Goal: Information Seeking & Learning: Check status

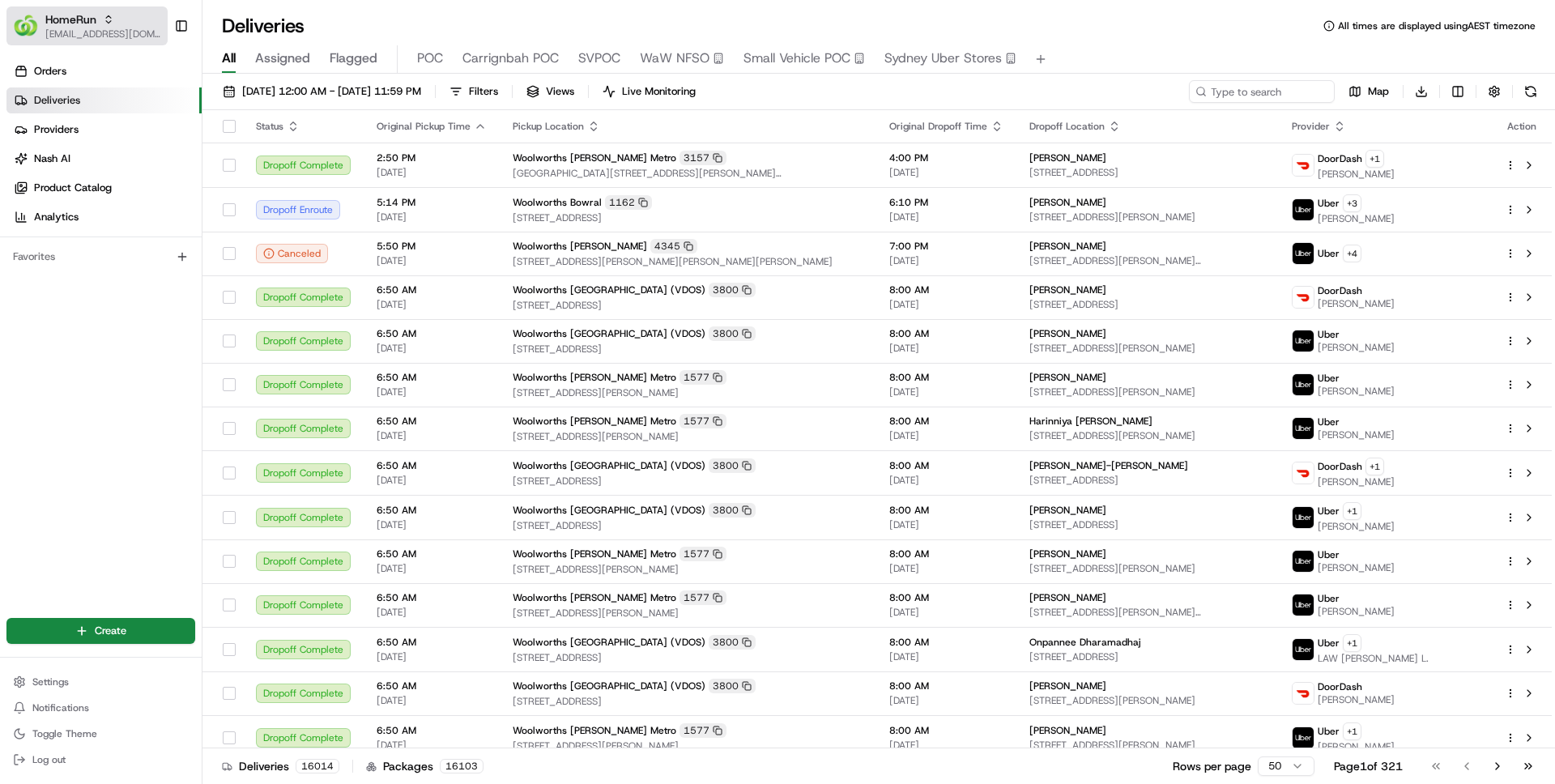
click at [126, 25] on div "HomeRun" at bounding box center [103, 19] width 116 height 16
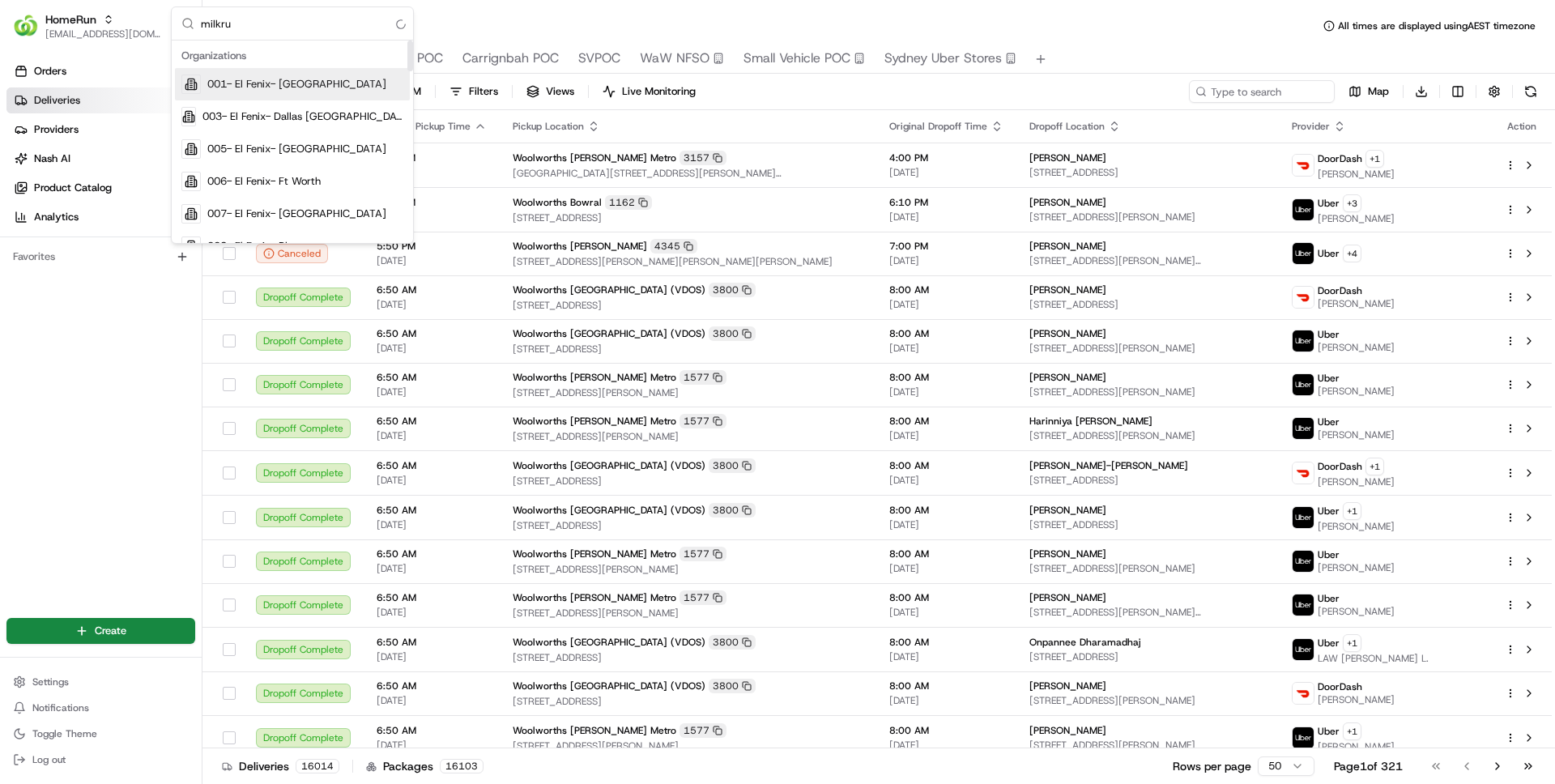
type input "milkrun"
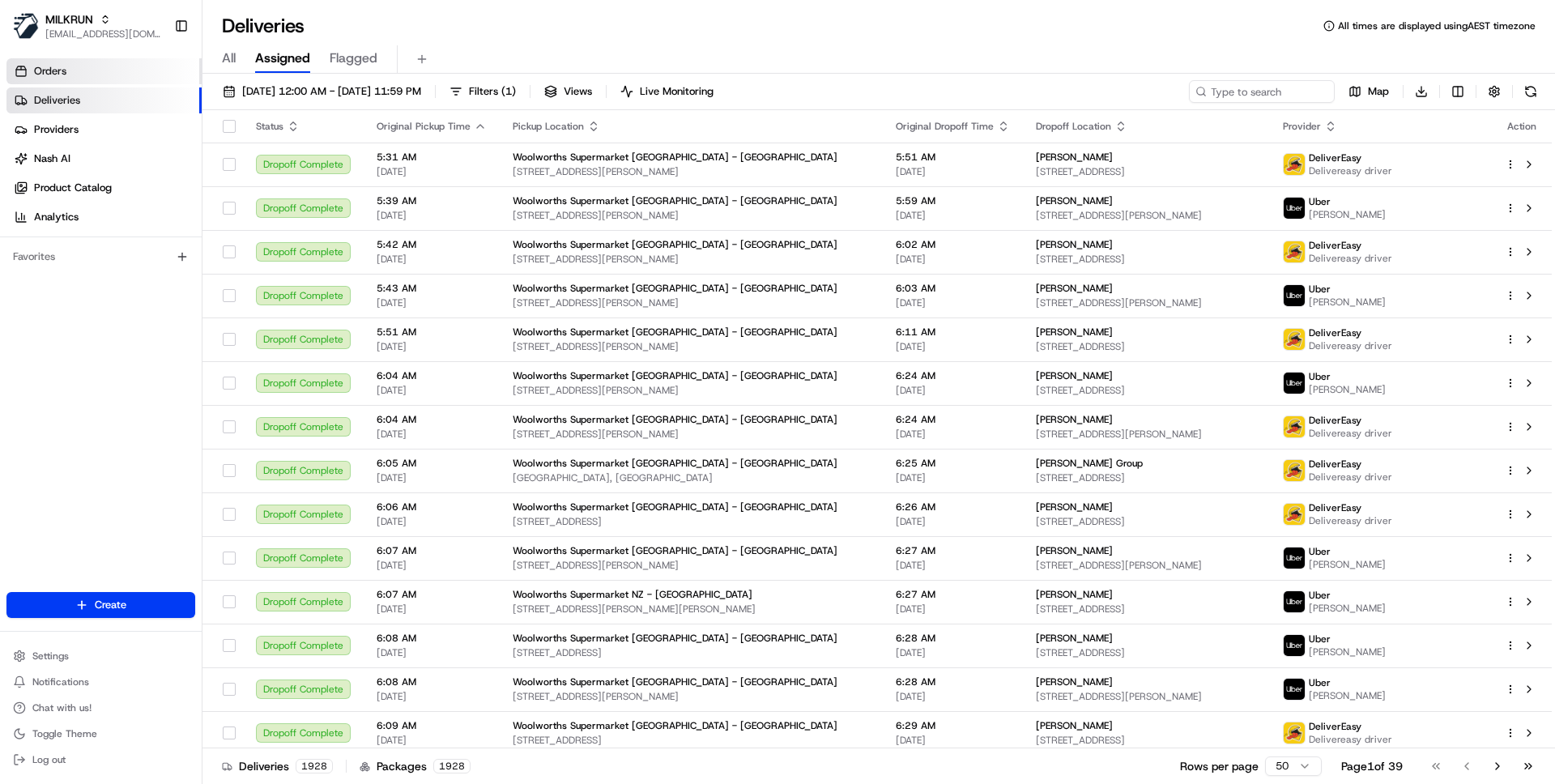
click at [85, 63] on link "Orders" at bounding box center [104, 71] width 195 height 26
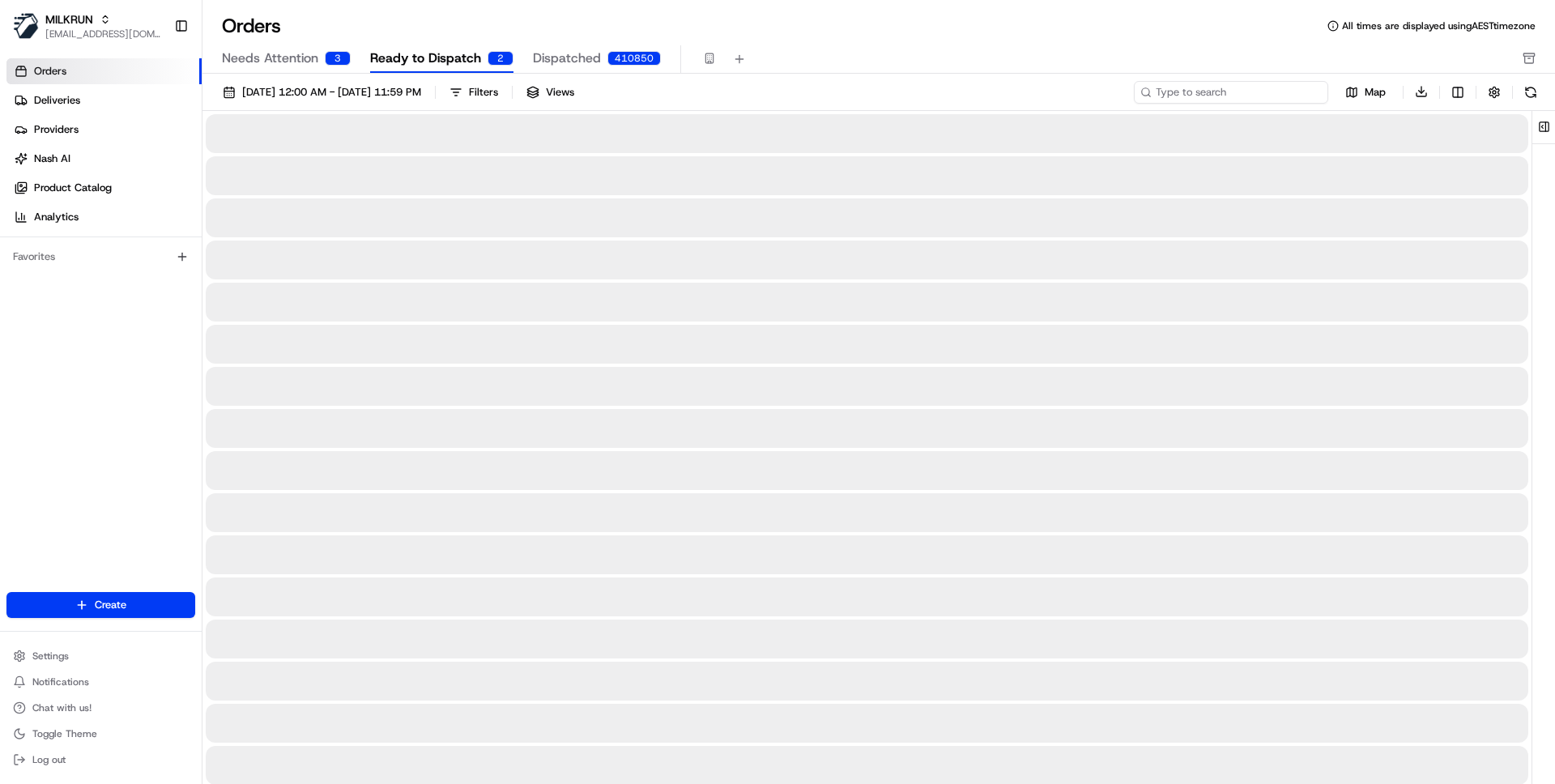
click at [1222, 86] on input at bounding box center [1231, 92] width 195 height 23
paste input "ord_PKQ4mjmN4yFRFrnMaSAZhC"
type input "ord_PKQ4mjmN4yFRFrnMaSAZhC"
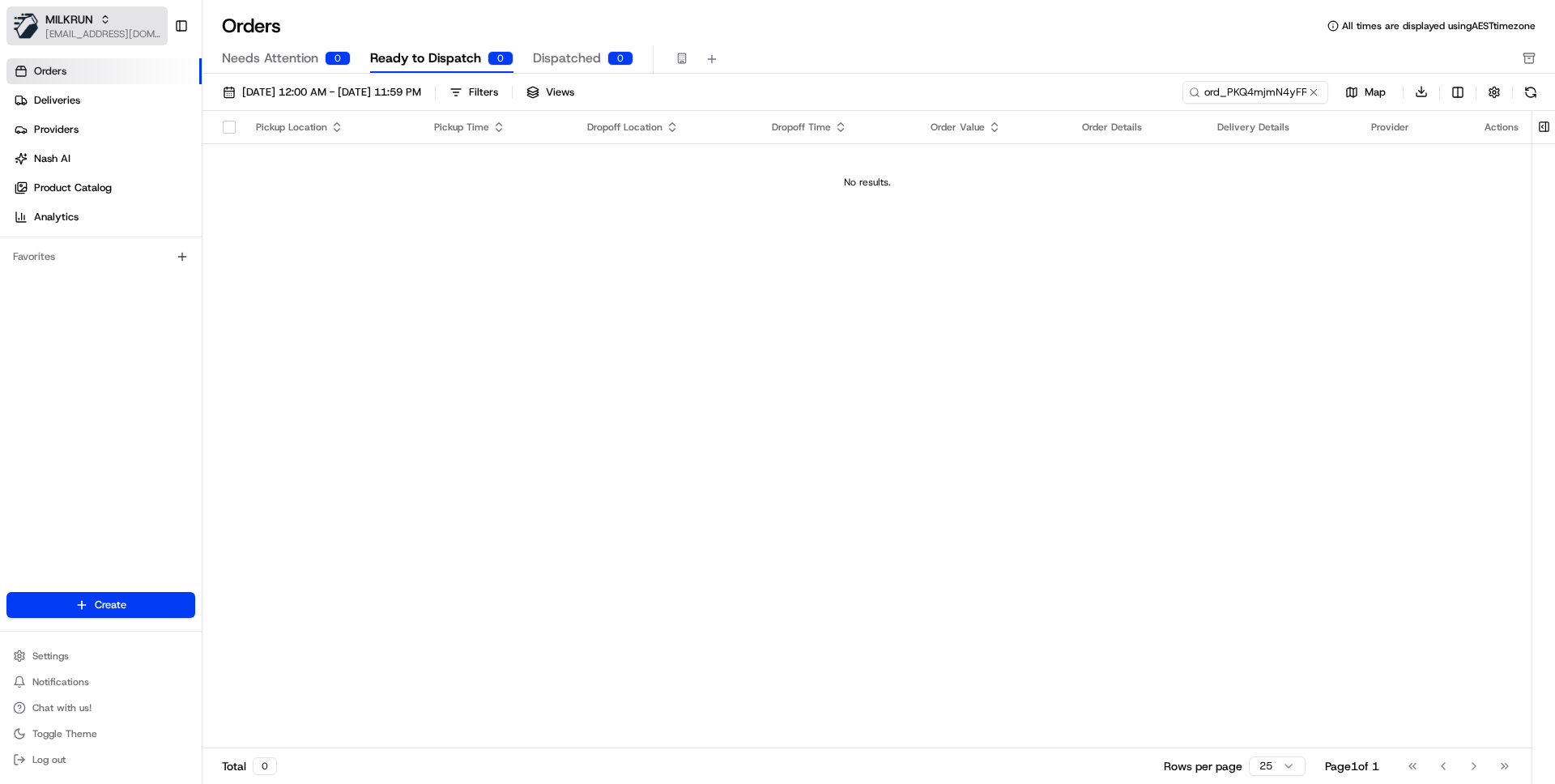
click at [102, 30] on span "[EMAIL_ADDRESS][DOMAIN_NAME]" at bounding box center [103, 35] width 116 height 13
click at [117, 41] on button "MILKRUN ben@usenash.com" at bounding box center [87, 26] width 161 height 39
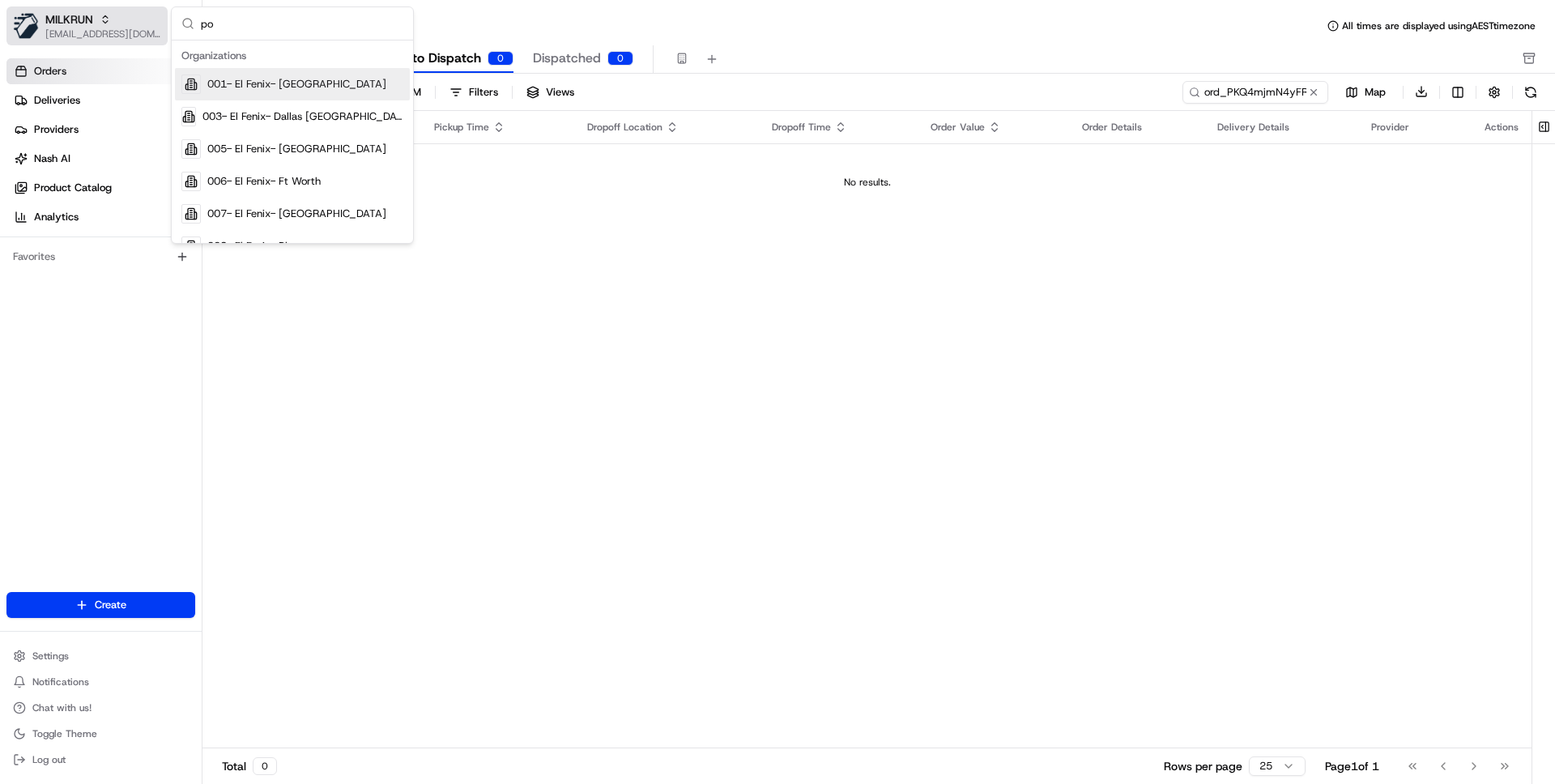
type input "p"
type input "home"
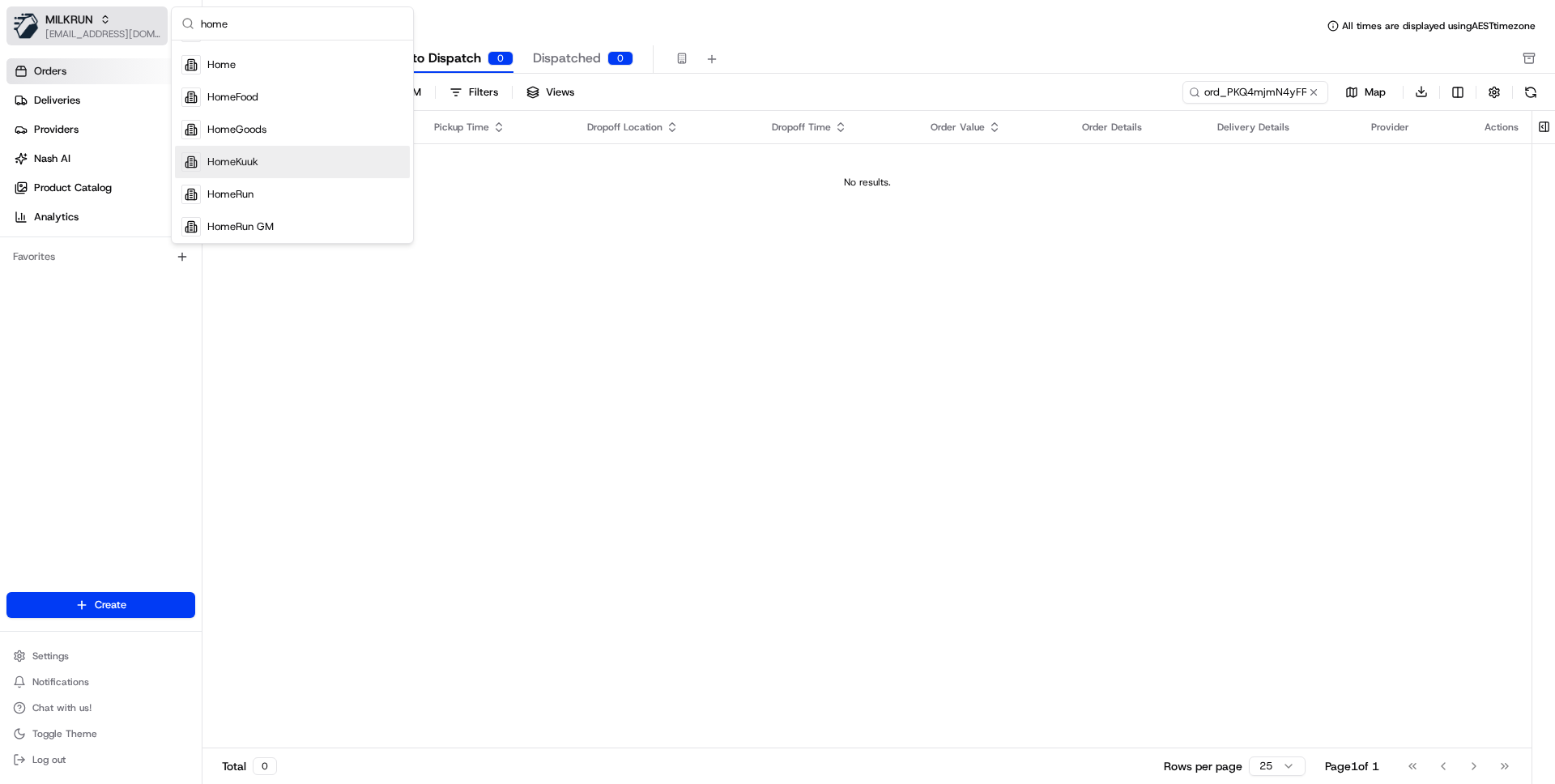
scroll to position [84, 0]
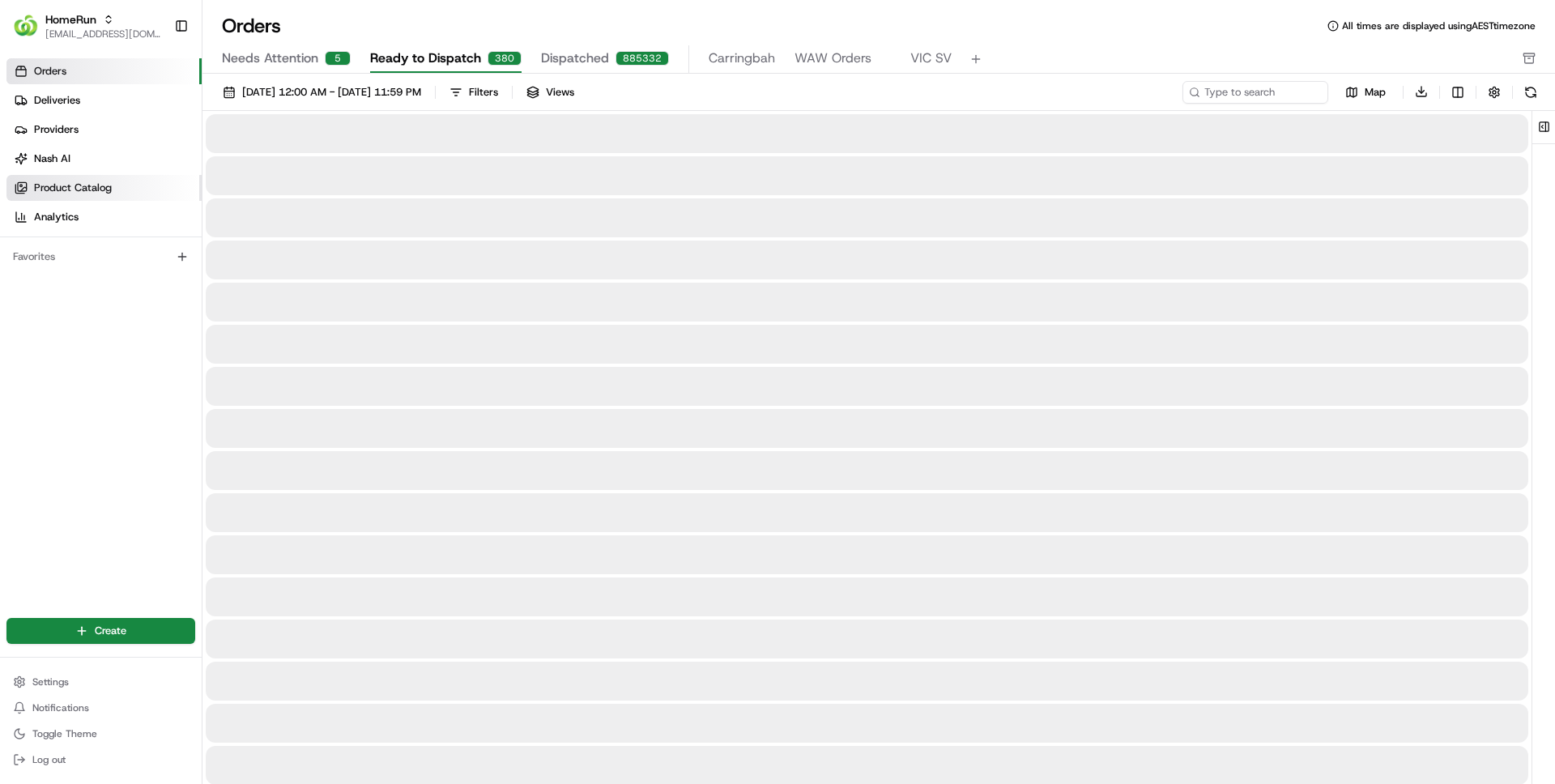
click at [75, 197] on link "Product Catalog" at bounding box center [104, 187] width 195 height 26
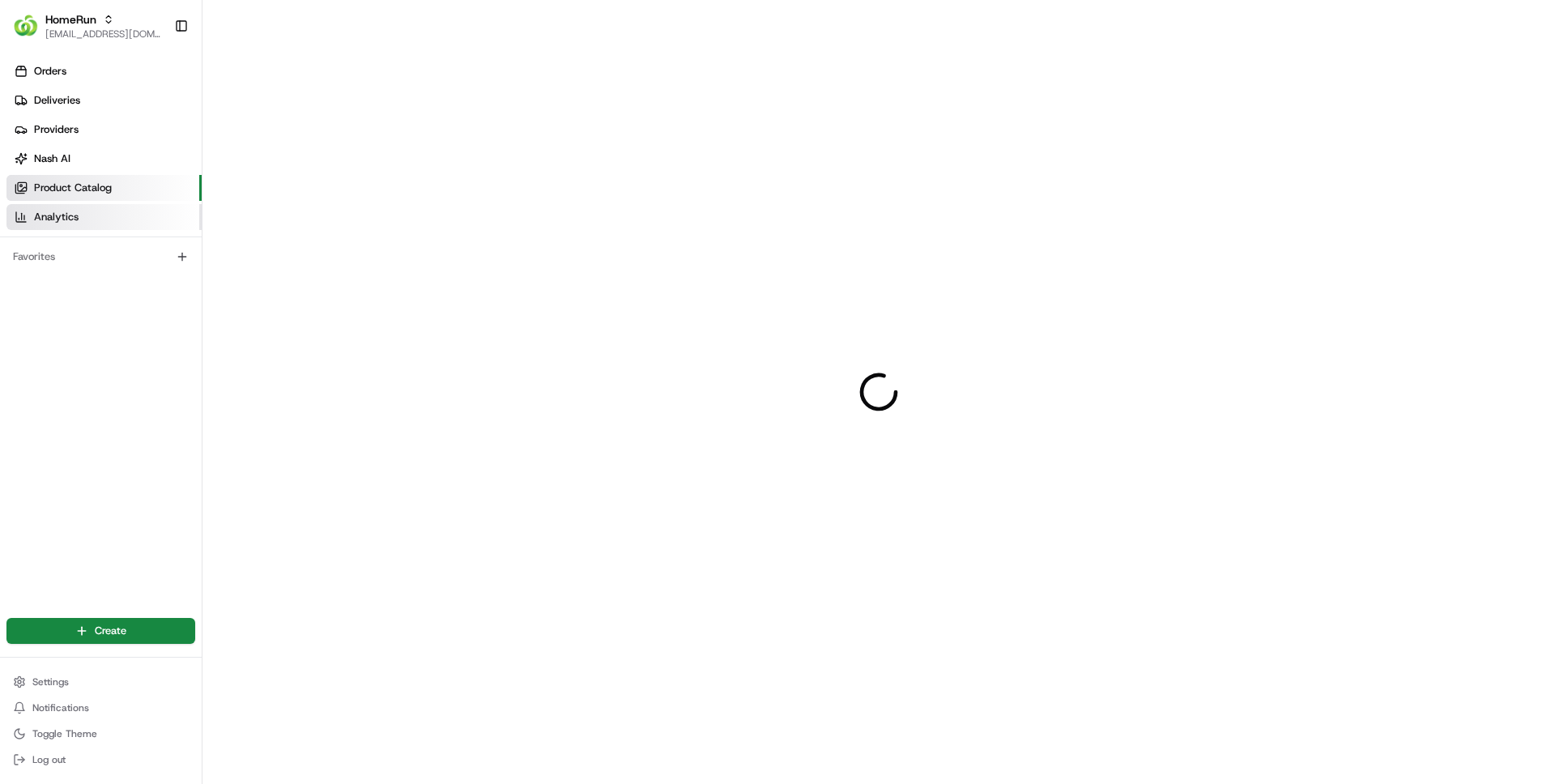
click at [70, 221] on span "Analytics" at bounding box center [56, 217] width 44 height 14
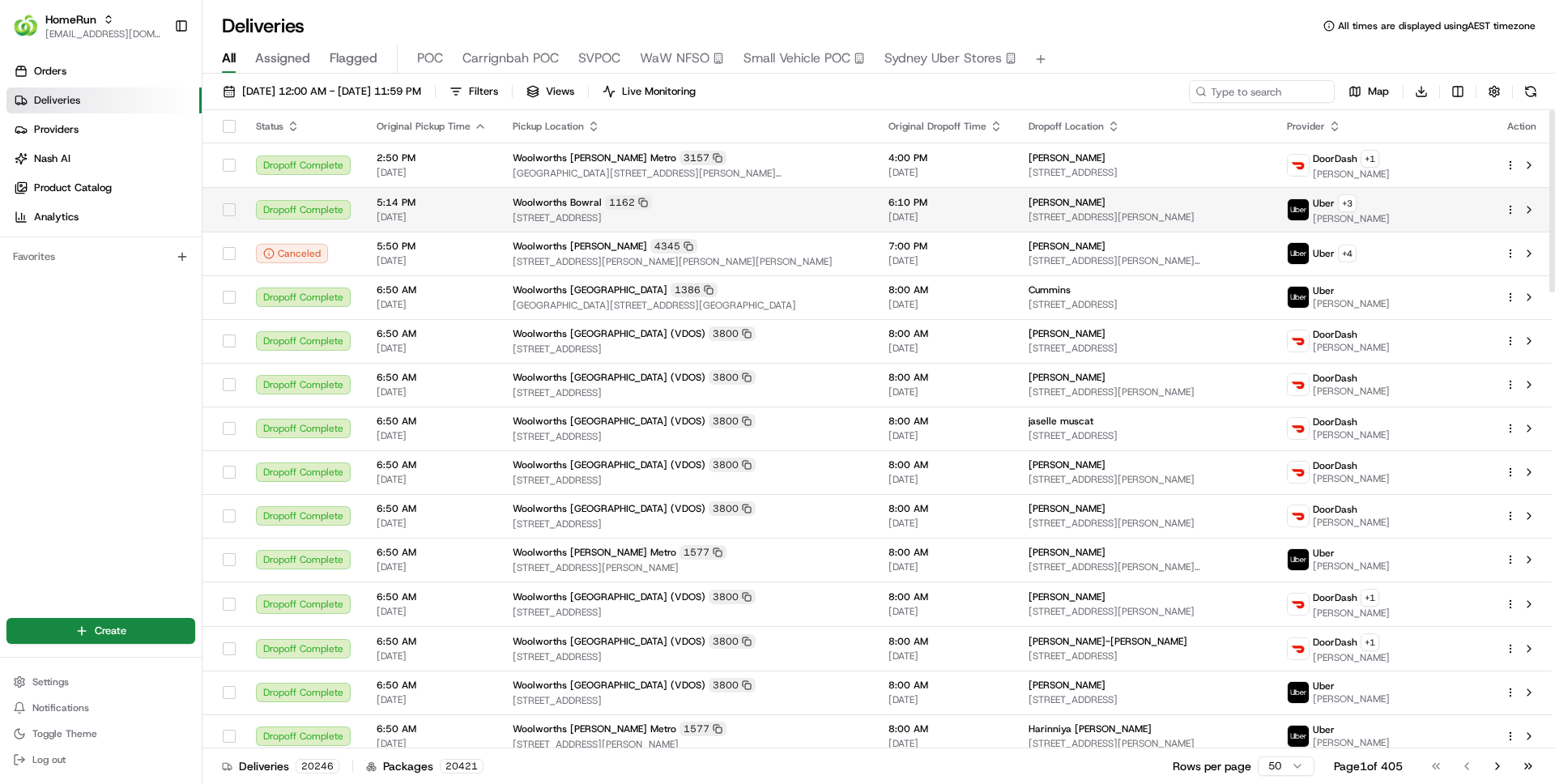
click at [592, 204] on span "Woolworths Bowral" at bounding box center [557, 202] width 89 height 13
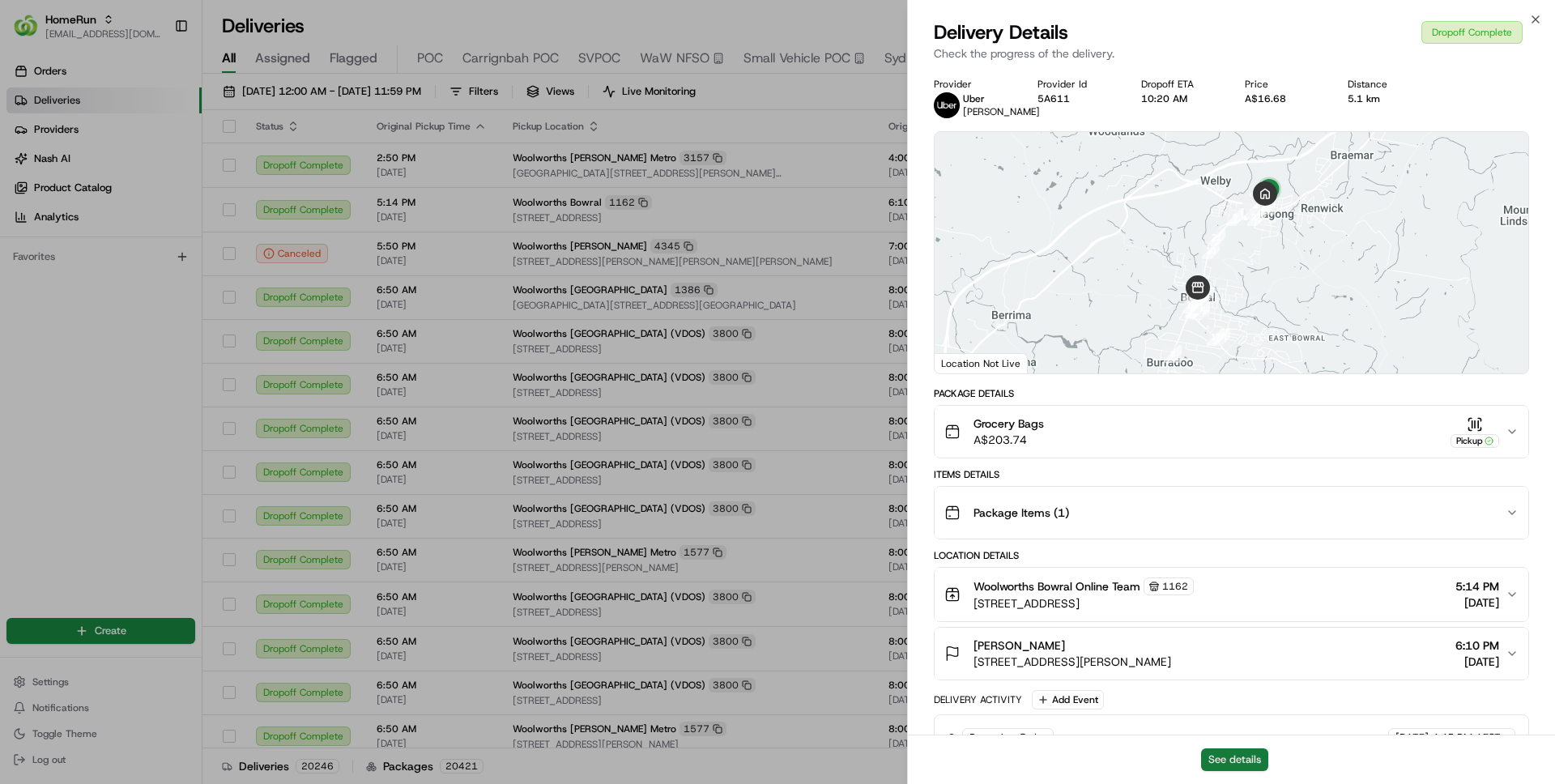
click at [1244, 758] on button "See details" at bounding box center [1234, 760] width 67 height 23
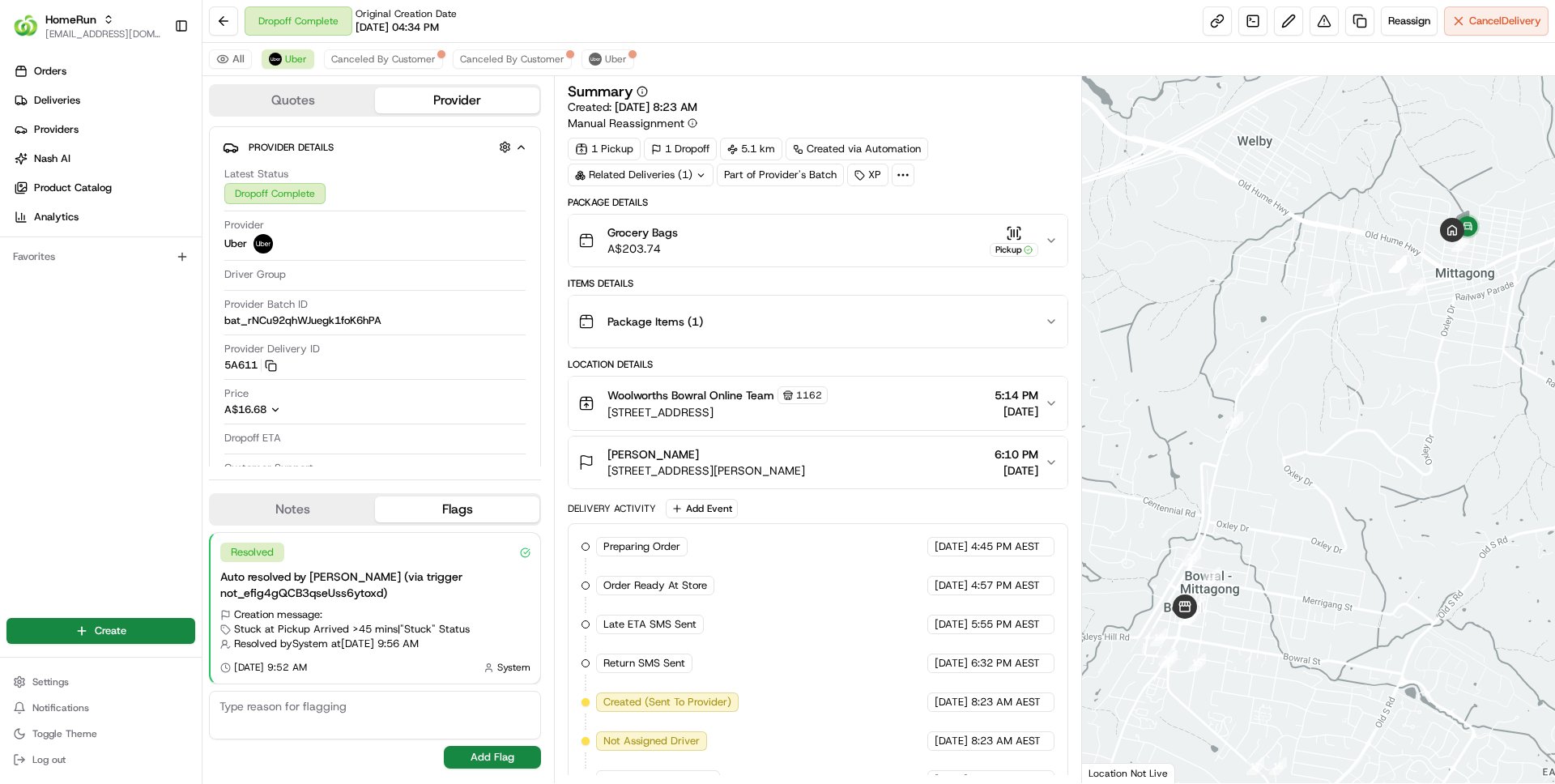
click at [974, 245] on div "Grocery Bags A$203.74 Pickup" at bounding box center [811, 241] width 466 height 33
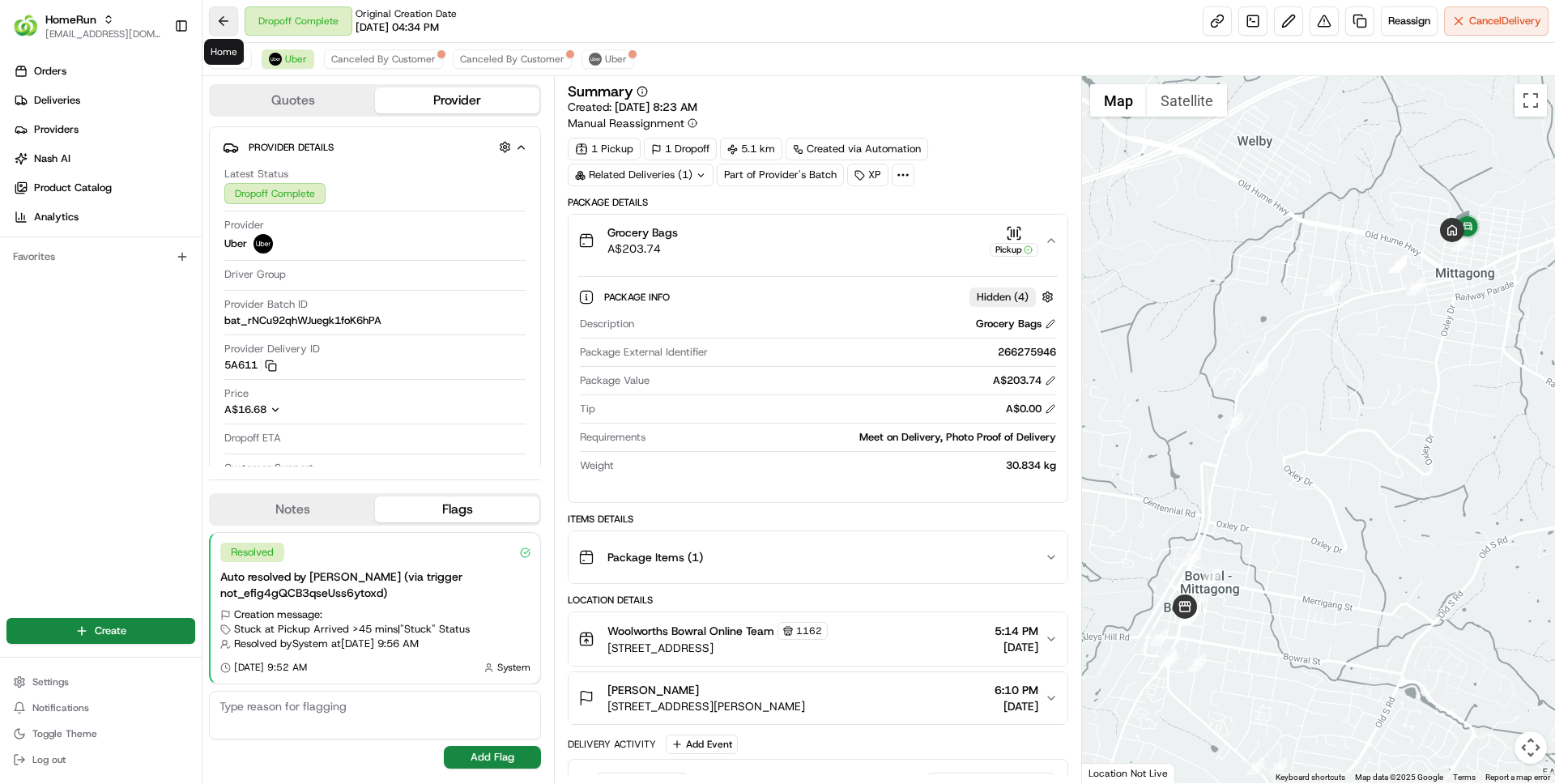
click at [237, 15] on button at bounding box center [224, 21] width 29 height 29
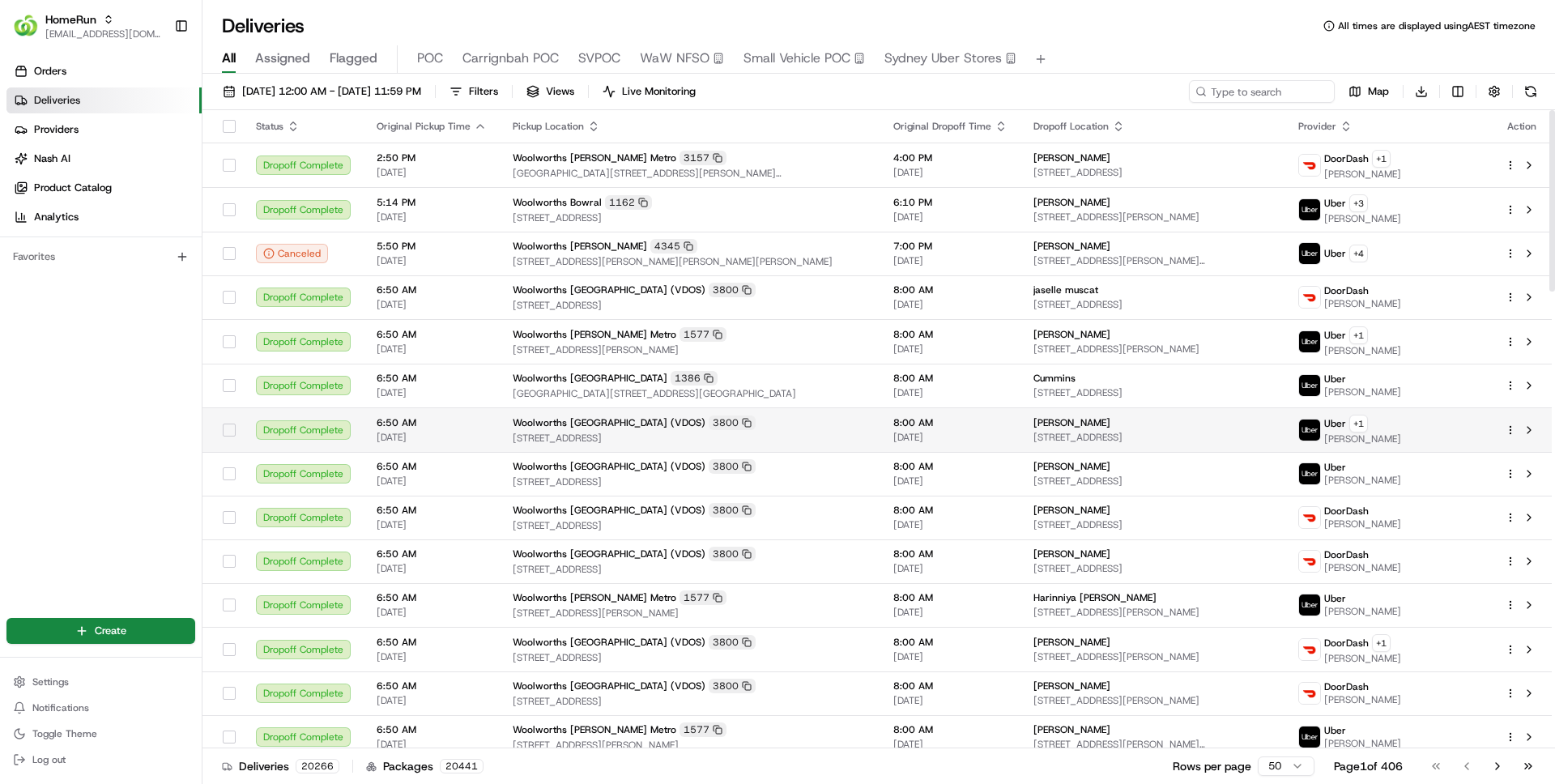
scroll to position [784, 0]
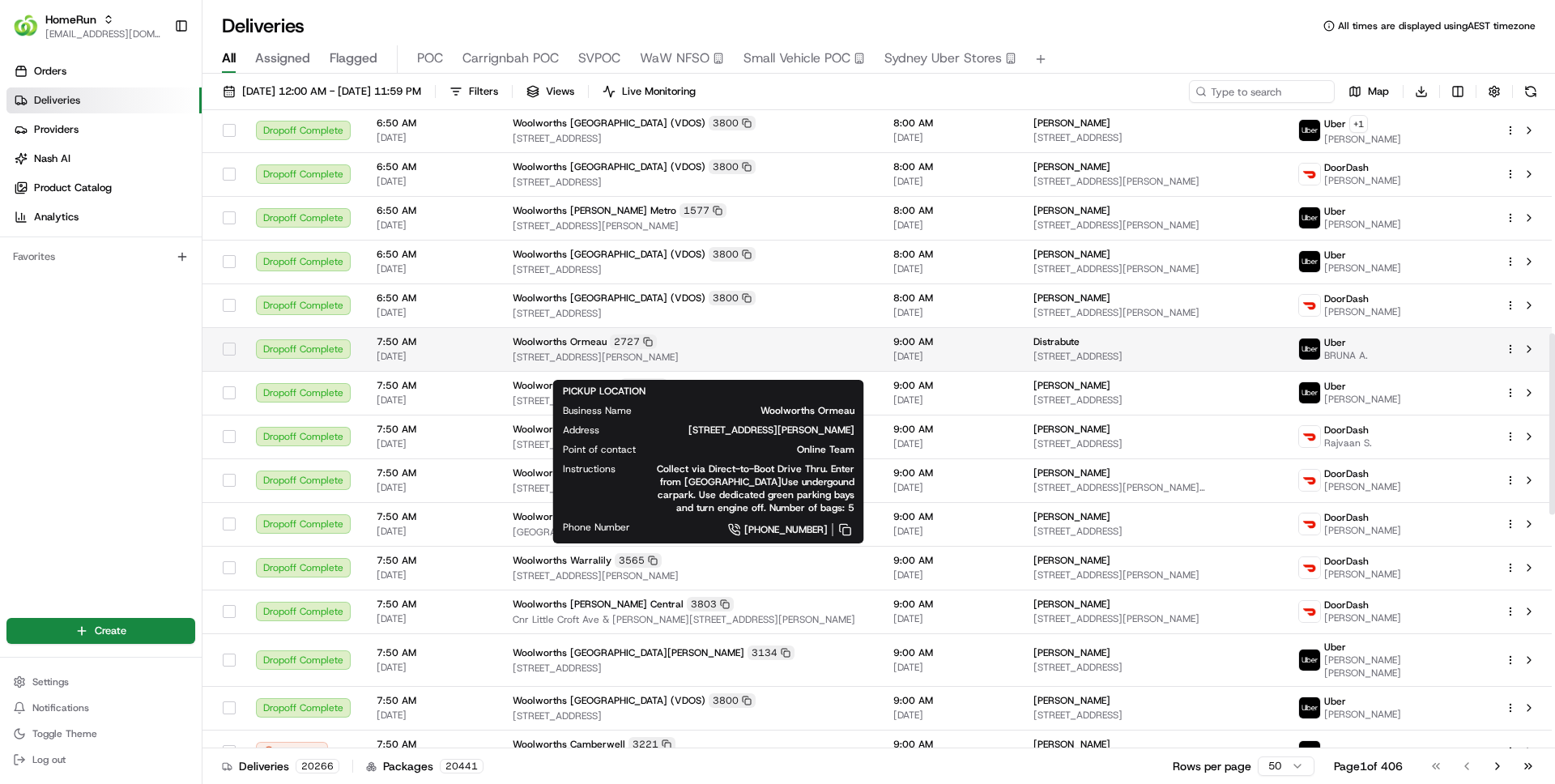
click at [635, 349] on div "2727" at bounding box center [633, 342] width 47 height 14
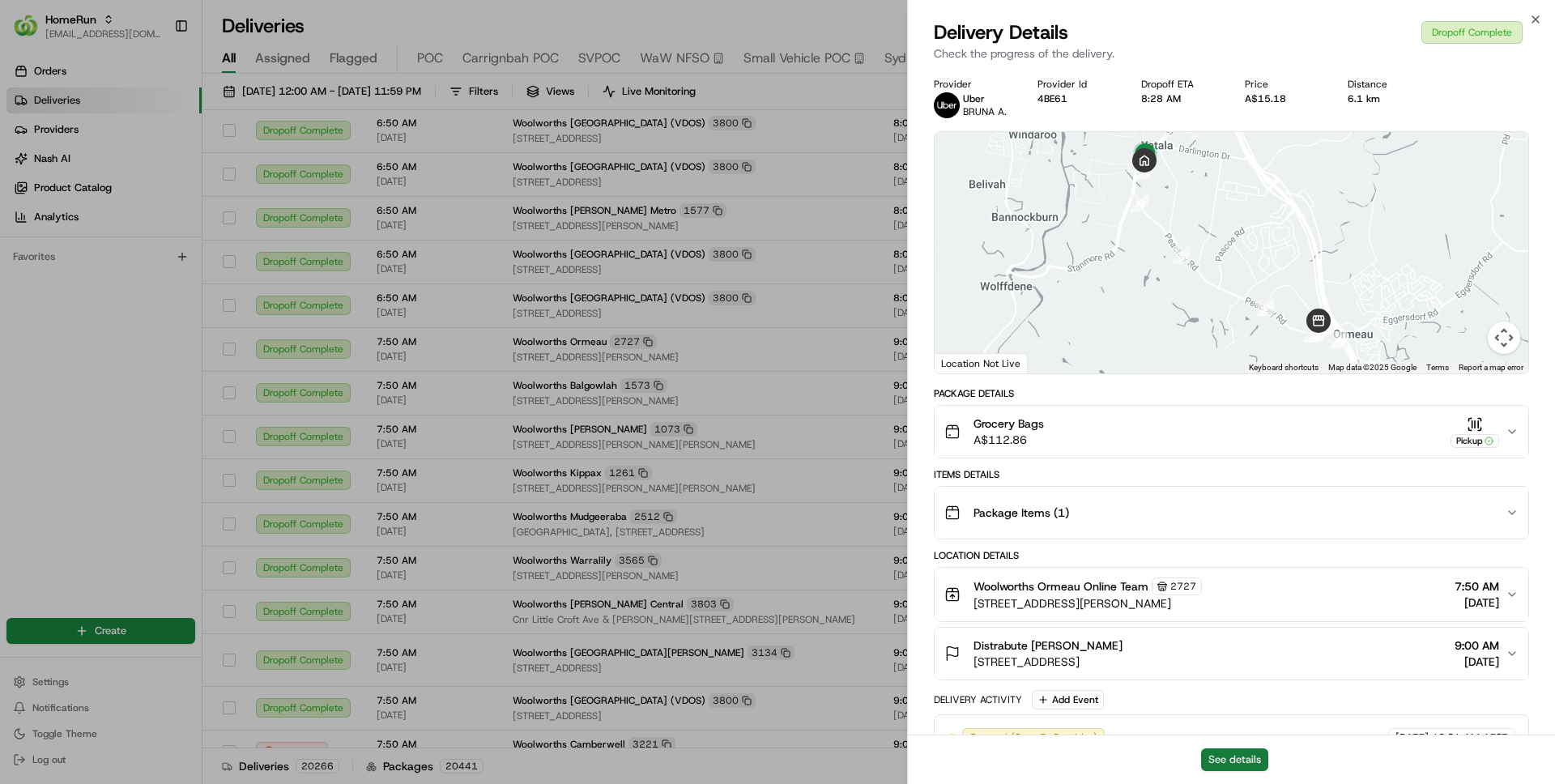
click at [1226, 763] on button "See details" at bounding box center [1234, 760] width 67 height 23
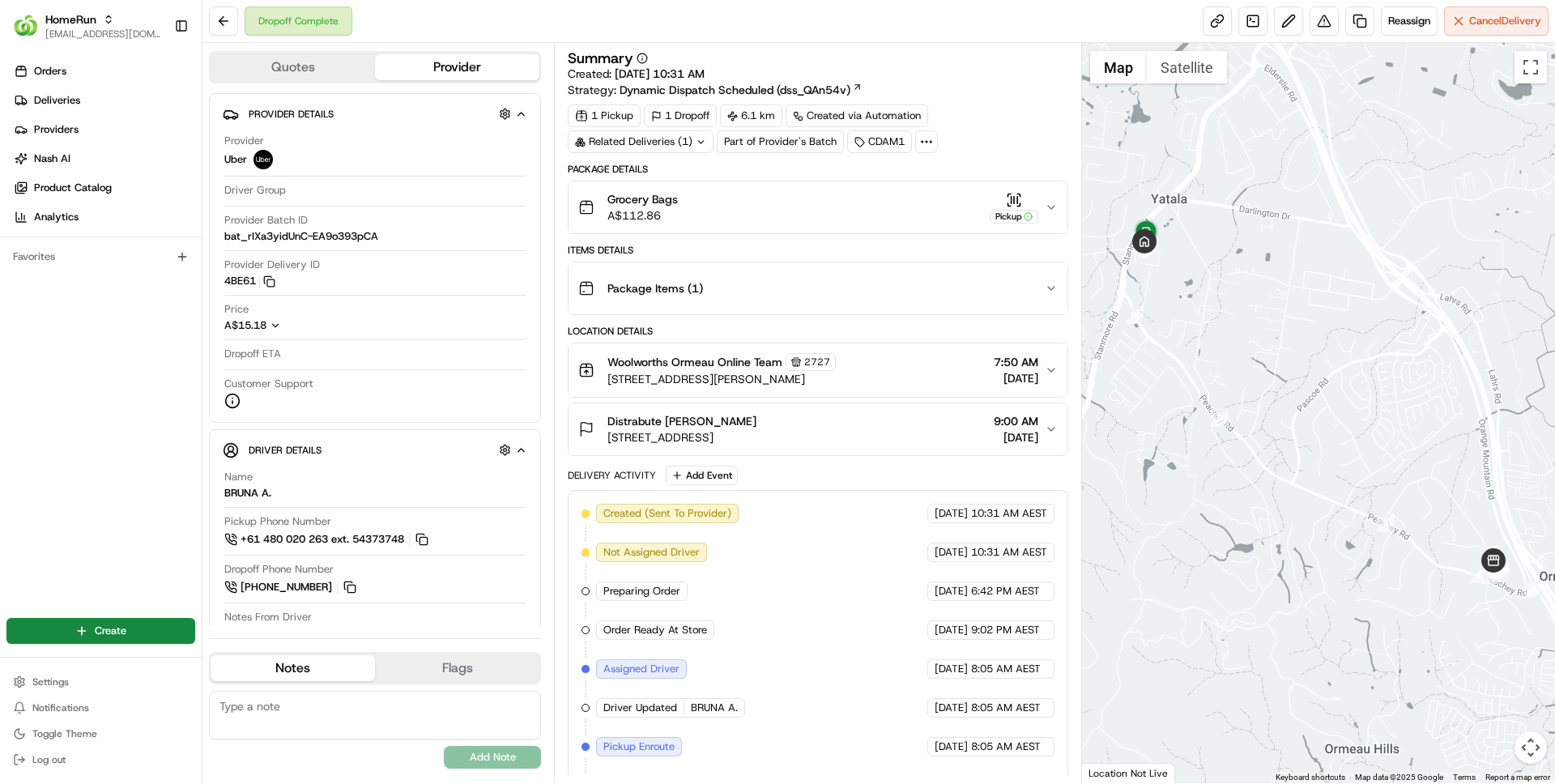
click at [1046, 200] on button "Grocery Bags A$112.86 Pickup" at bounding box center [817, 207] width 498 height 52
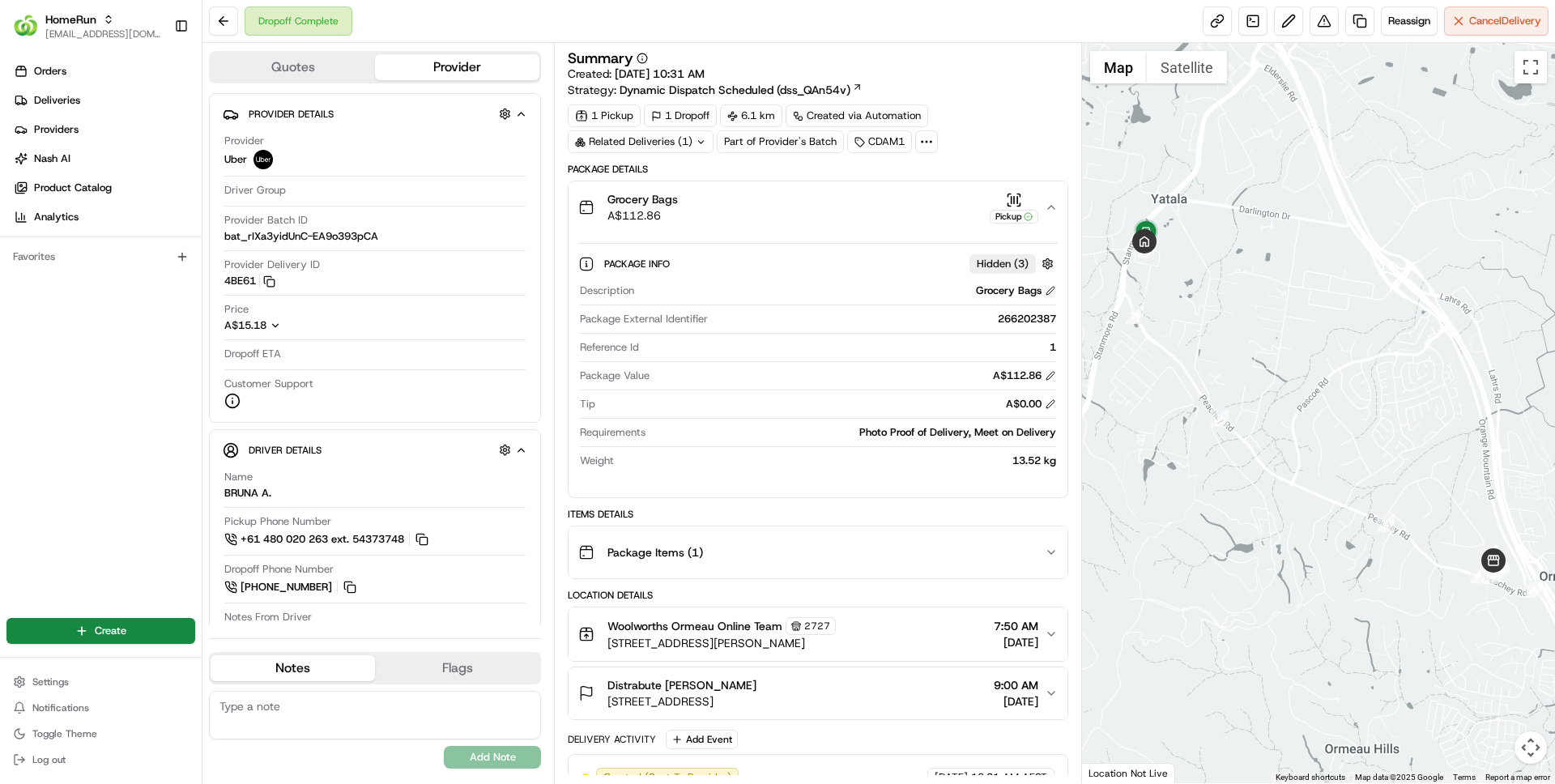
click at [1046, 200] on button "Grocery Bags A$112.86 Pickup" at bounding box center [817, 207] width 498 height 52
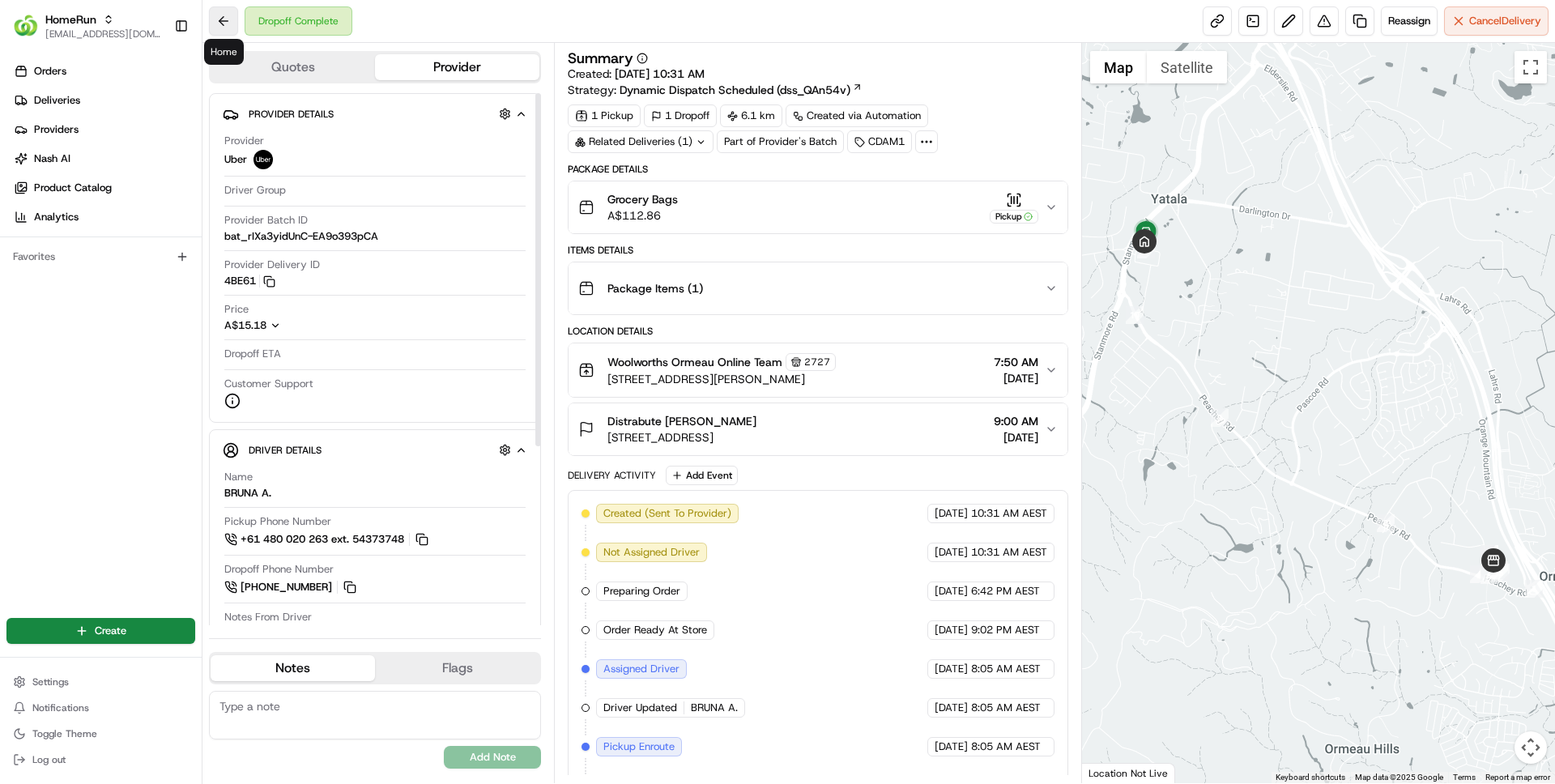
click at [227, 13] on button at bounding box center [224, 21] width 29 height 29
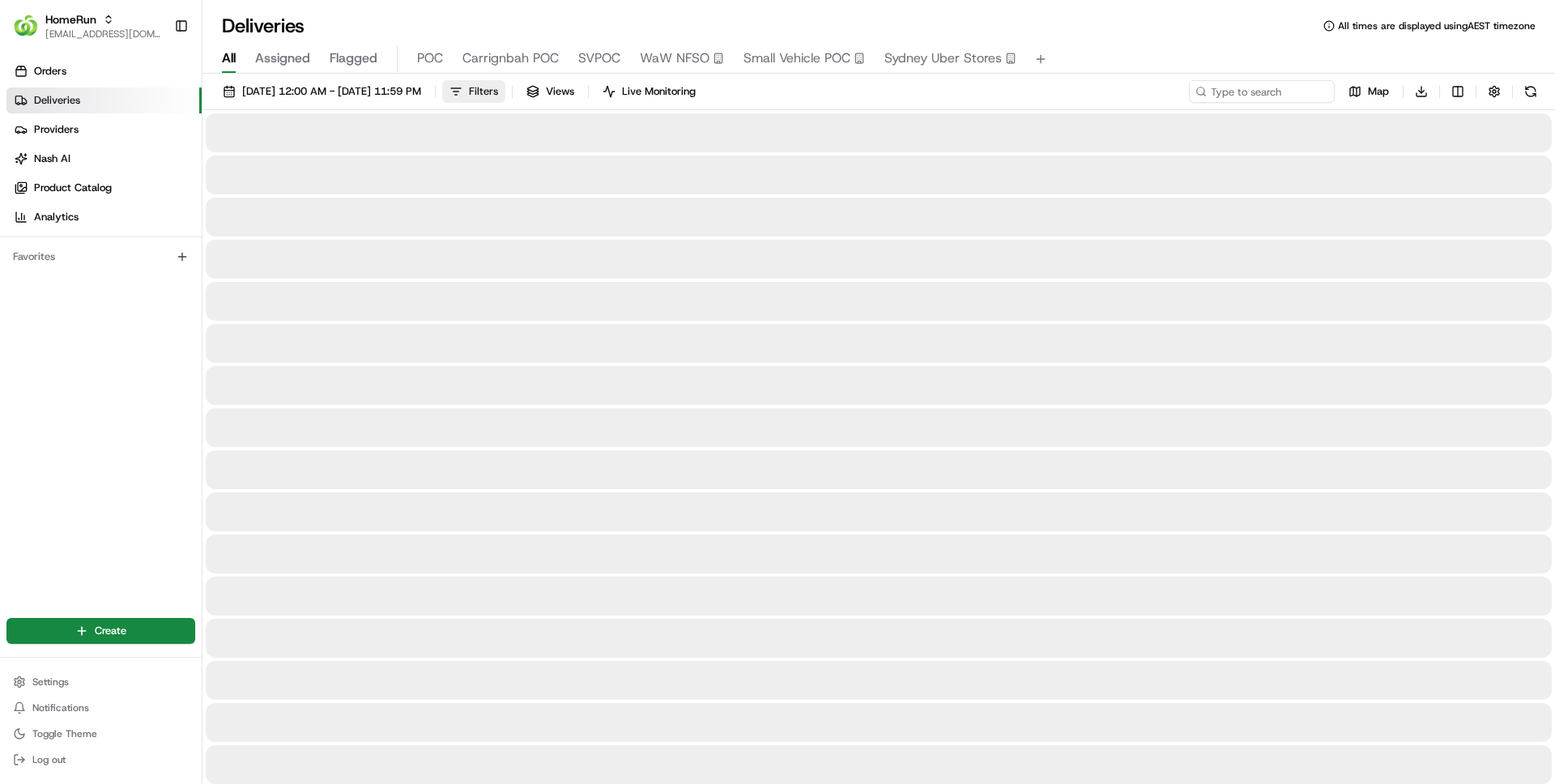
click at [498, 92] on span "Filters" at bounding box center [484, 91] width 29 height 14
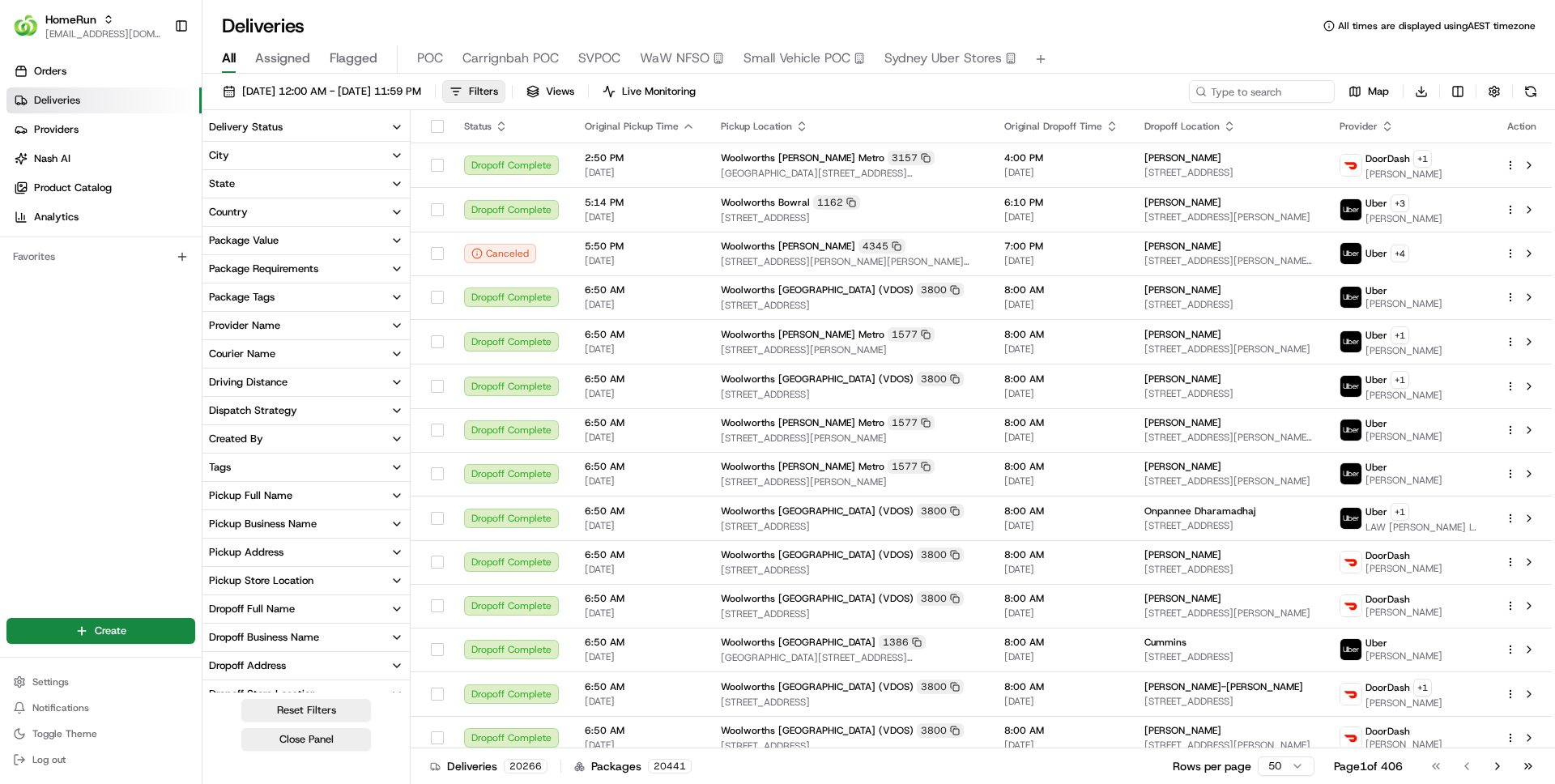
scroll to position [23, 0]
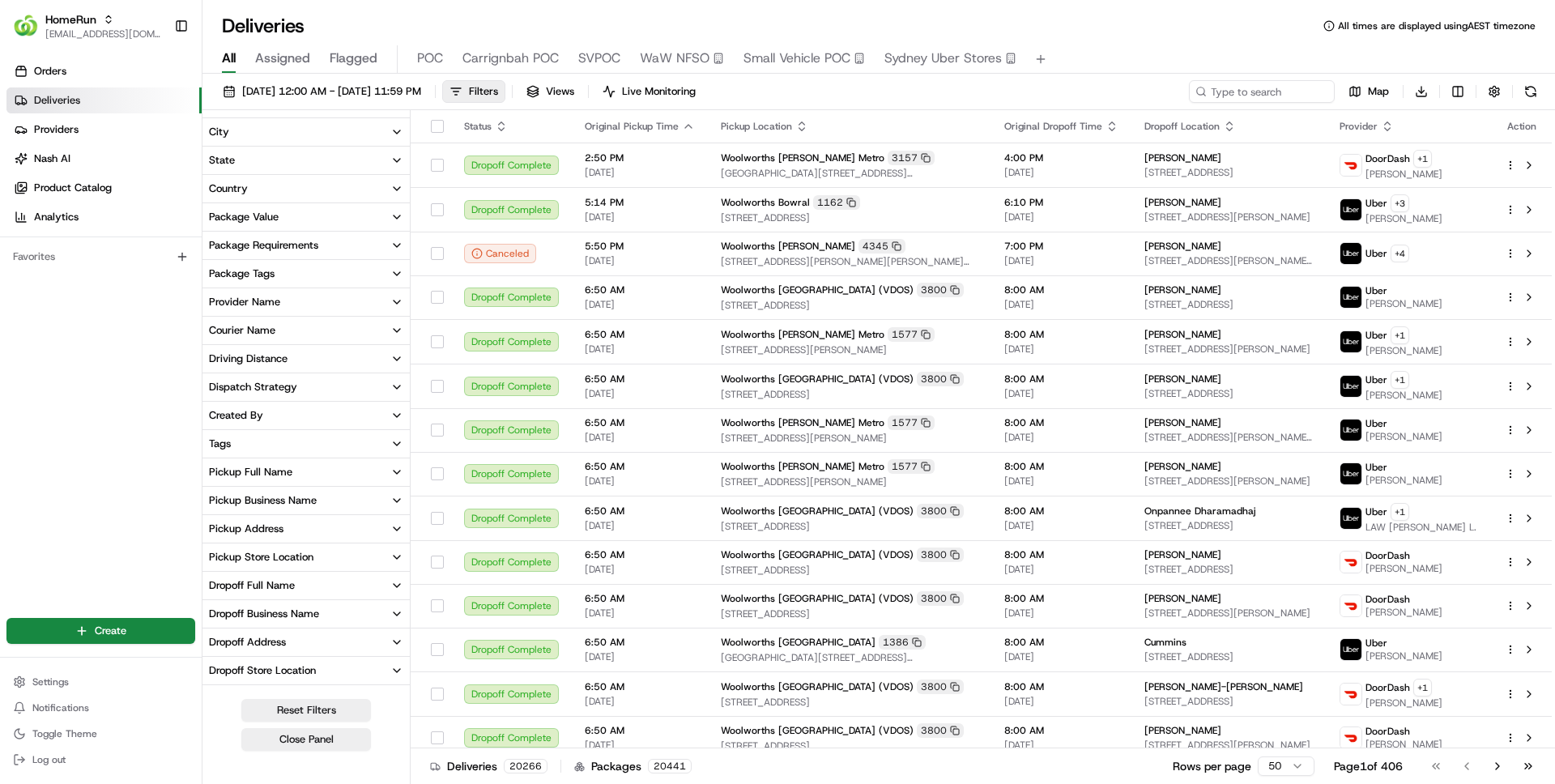
click at [288, 227] on button "Package Value" at bounding box center [306, 217] width 207 height 28
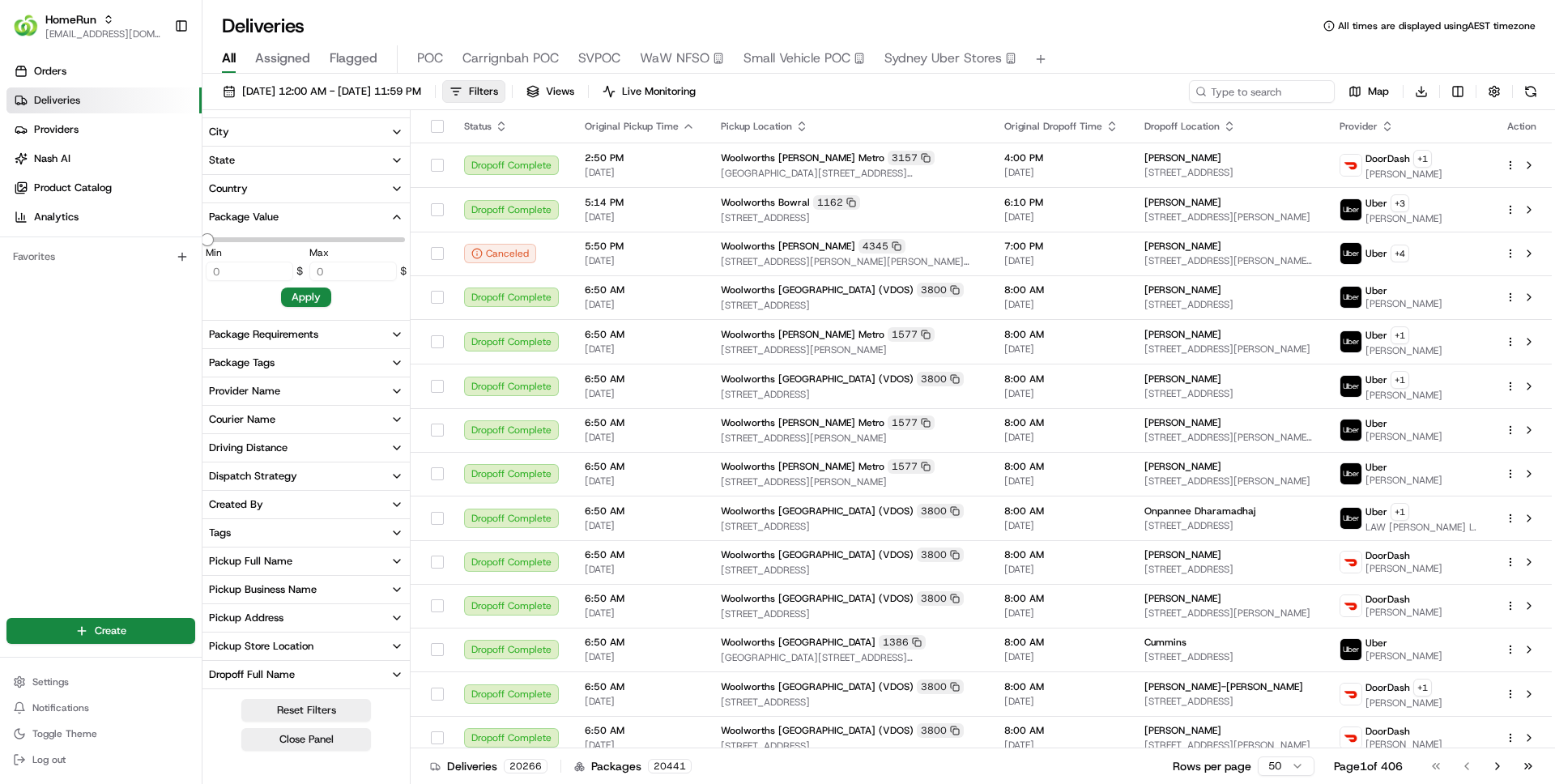
click at [291, 220] on button "Package Value" at bounding box center [306, 217] width 207 height 28
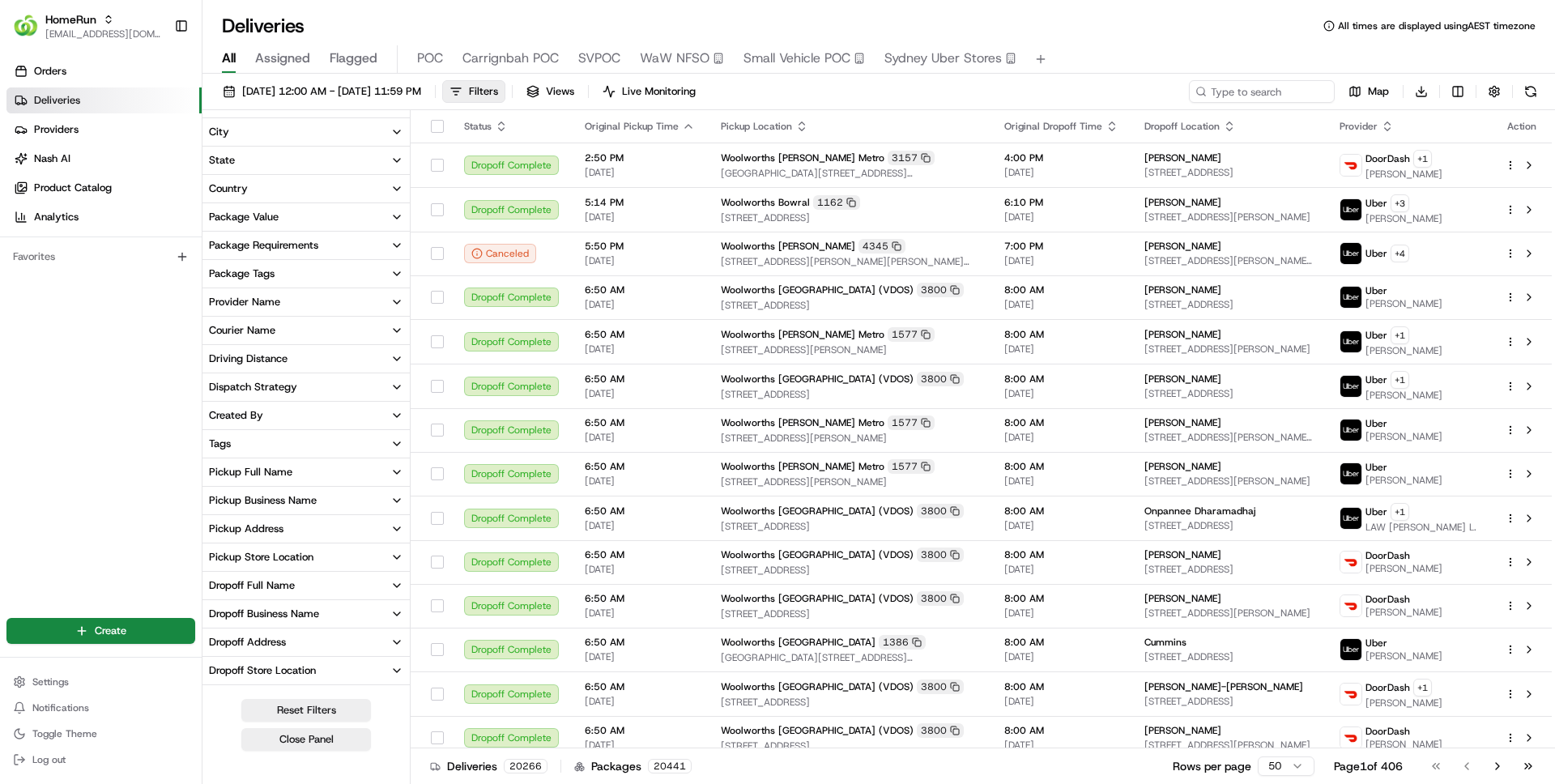
click at [278, 238] on div "Package Requirements" at bounding box center [264, 245] width 109 height 14
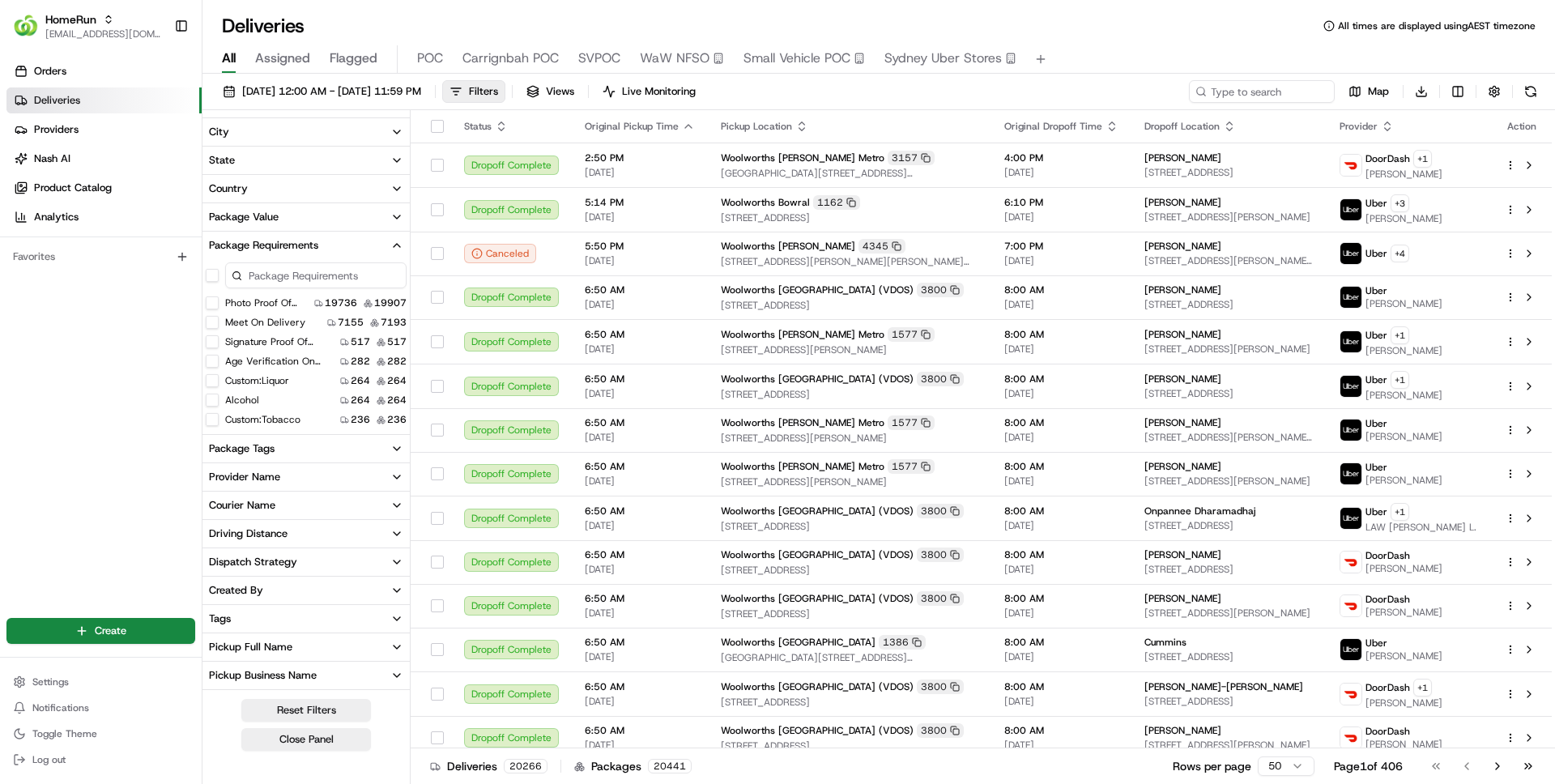
click at [354, 279] on input at bounding box center [316, 274] width 181 height 26
click at [275, 303] on label "Photo Proof Of Delivery" at bounding box center [267, 303] width 83 height 13
click at [219, 303] on button "Photo Proof Of Delivery" at bounding box center [212, 303] width 13 height 13
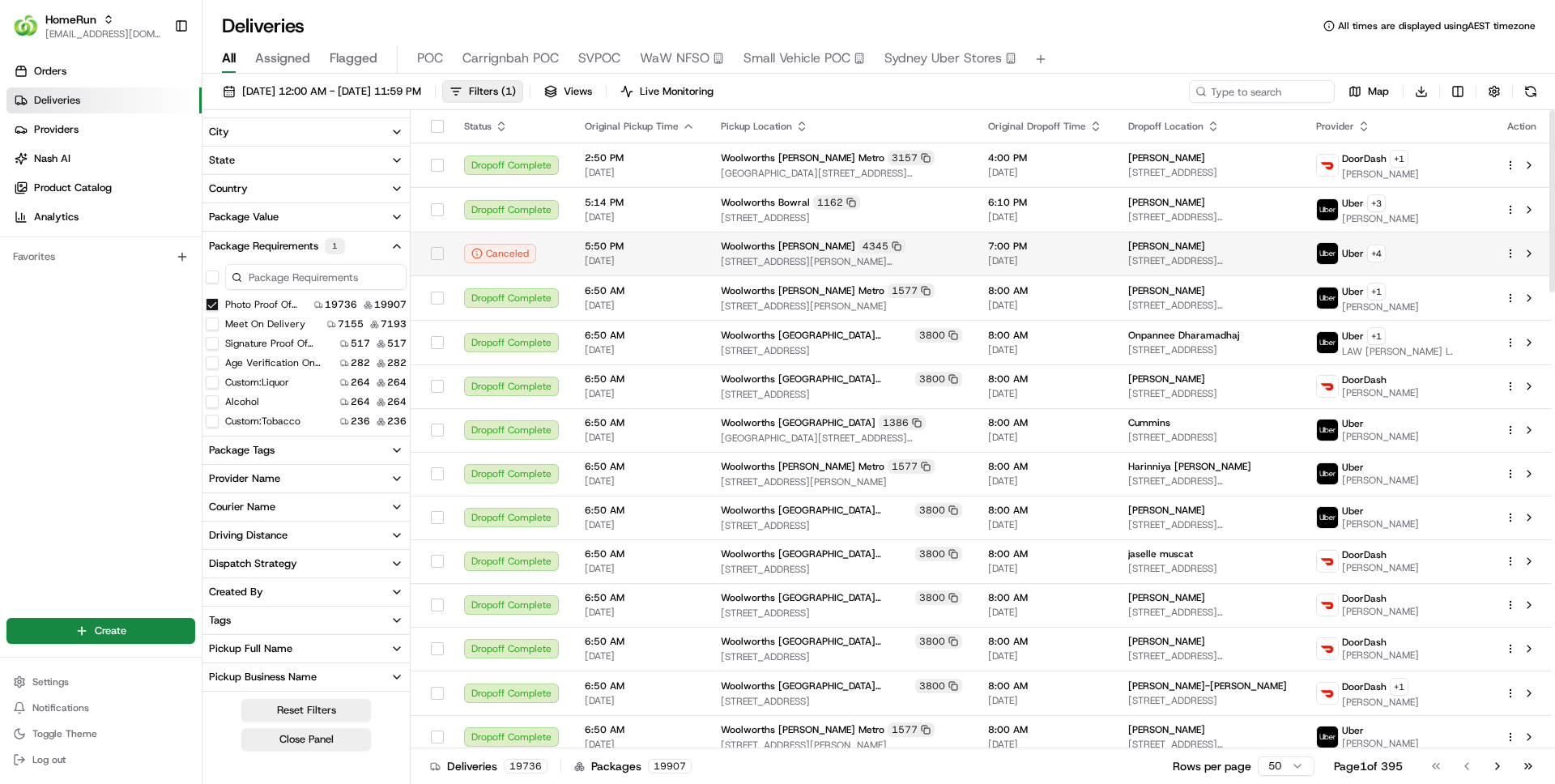
click at [730, 251] on span "Woolworths Beldon" at bounding box center [788, 247] width 134 height 13
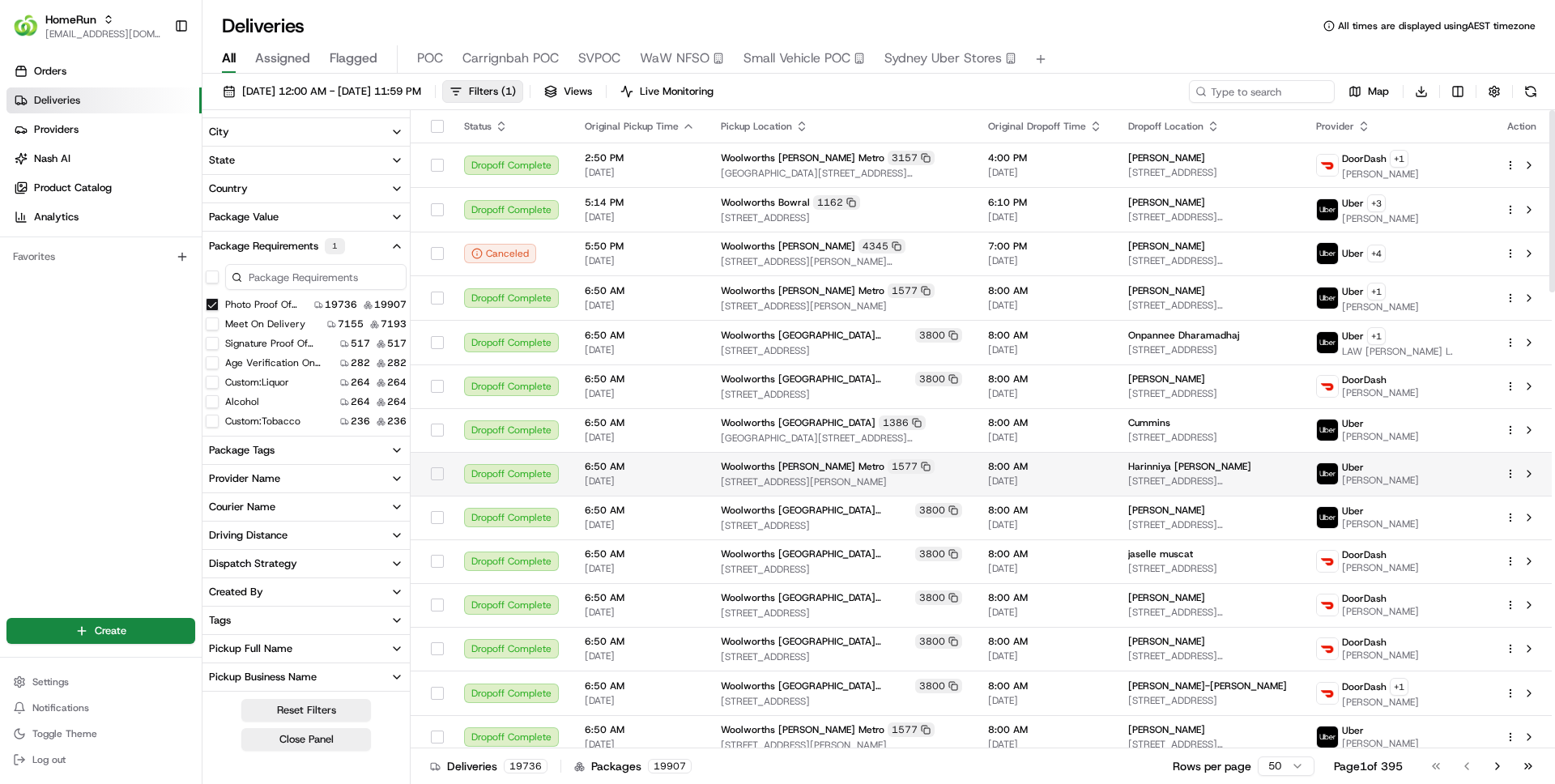
click at [635, 453] on td "6:50 AM 25/08/2025" at bounding box center [640, 474] width 136 height 44
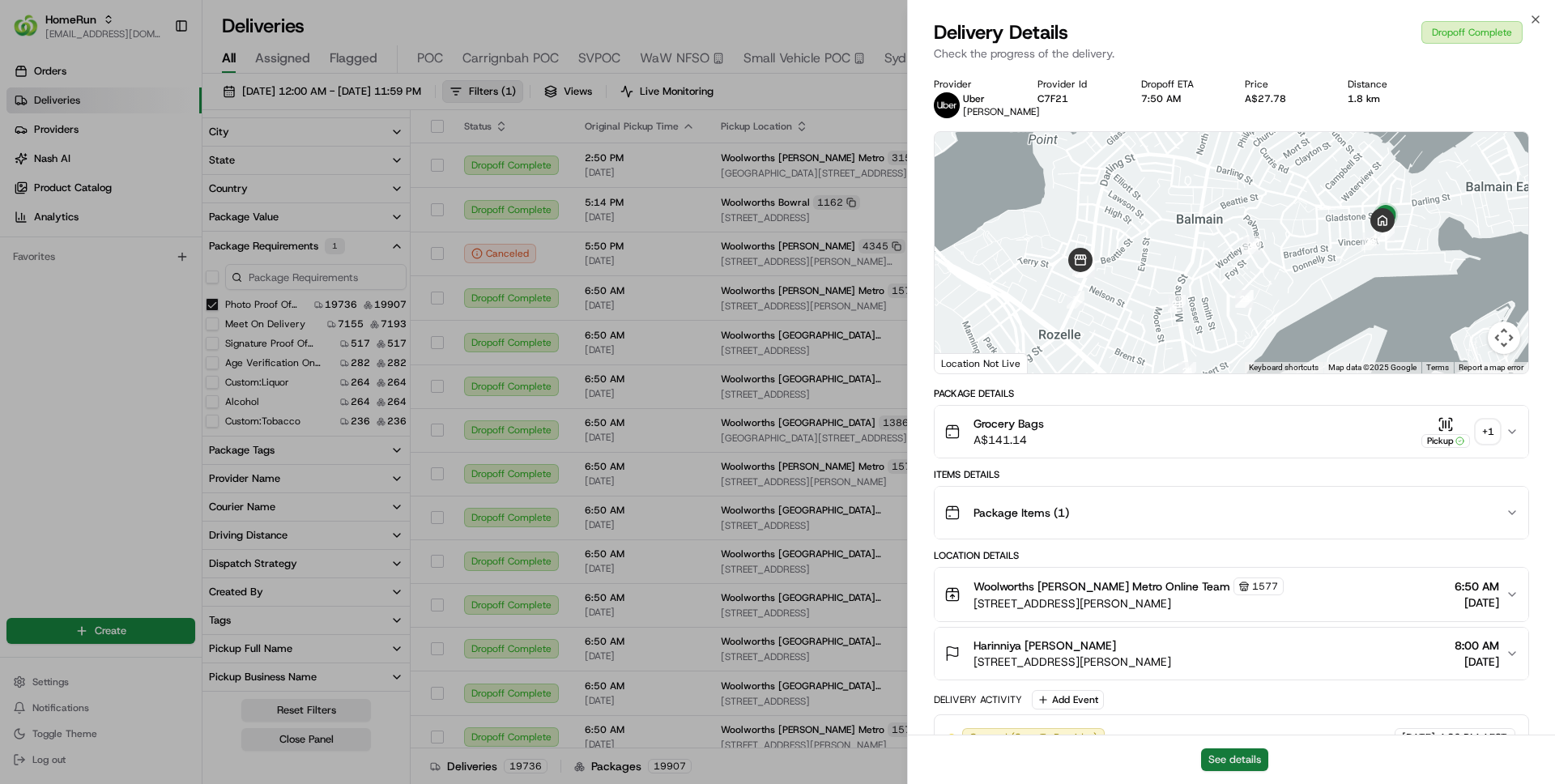
click at [1235, 759] on button "See details" at bounding box center [1234, 760] width 67 height 23
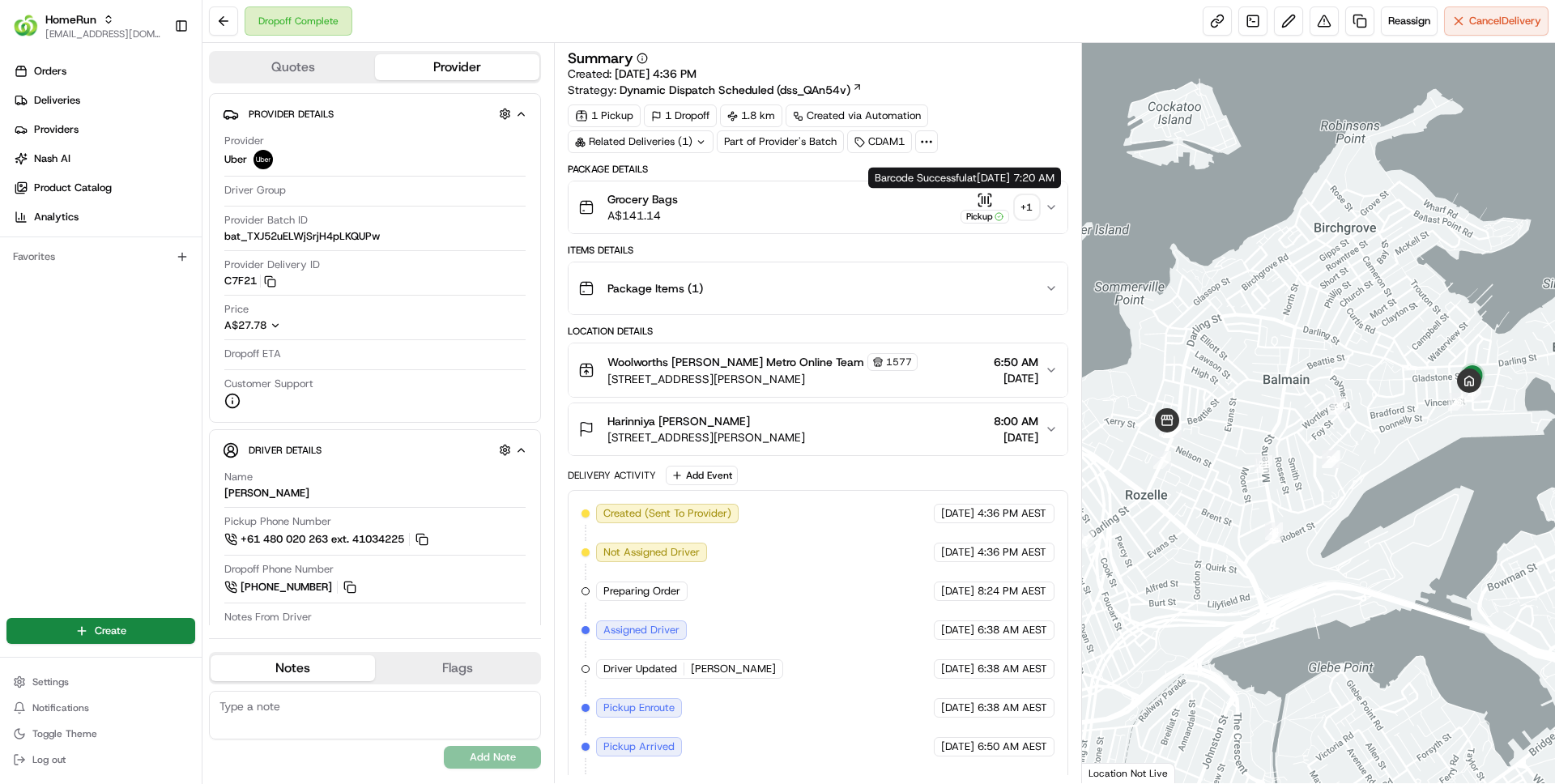
click at [885, 207] on div "Grocery Bags A$141.14 Pickup + 1" at bounding box center [811, 207] width 466 height 33
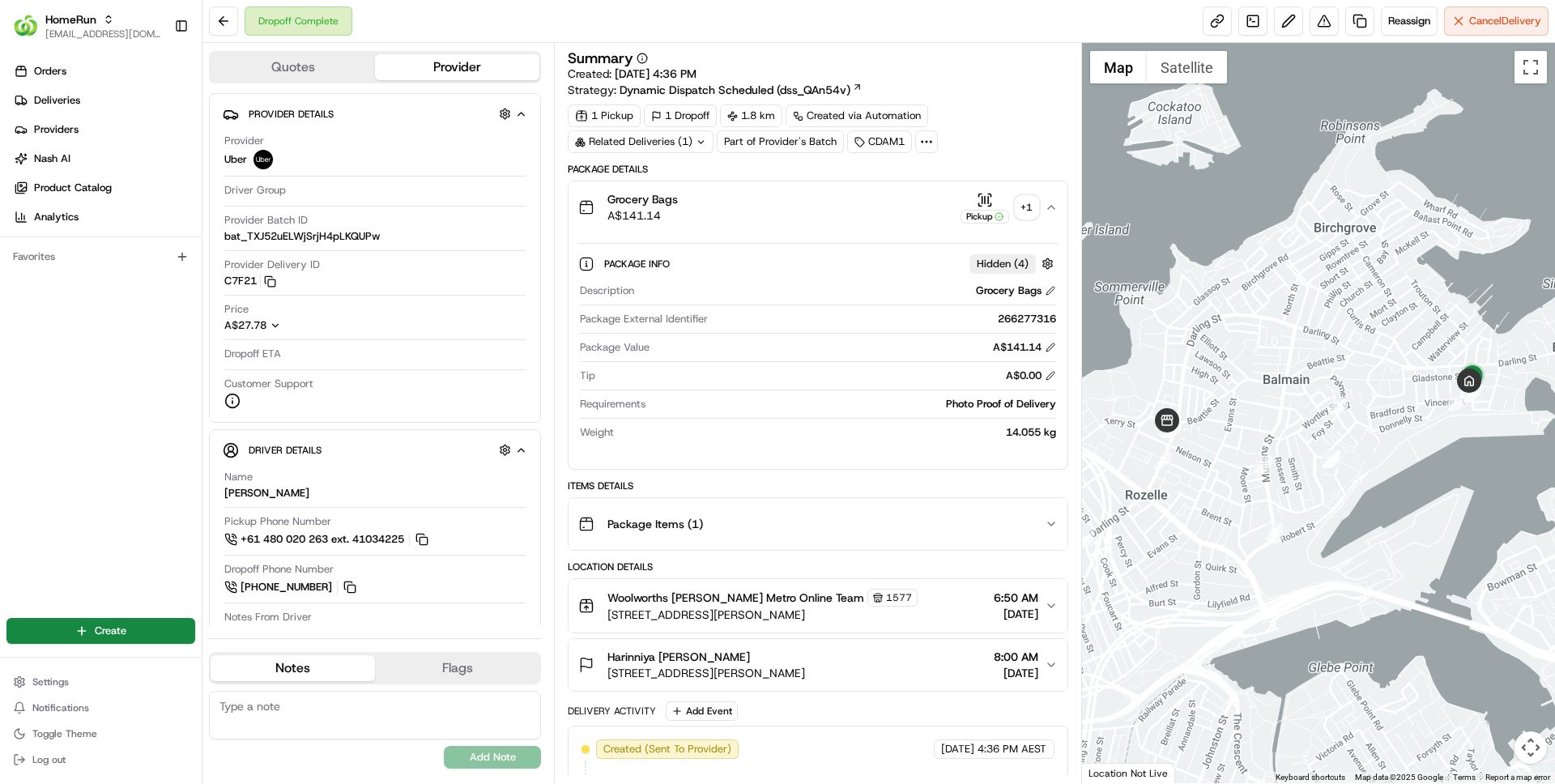
click at [1028, 210] on div "+ 1" at bounding box center [1027, 207] width 23 height 23
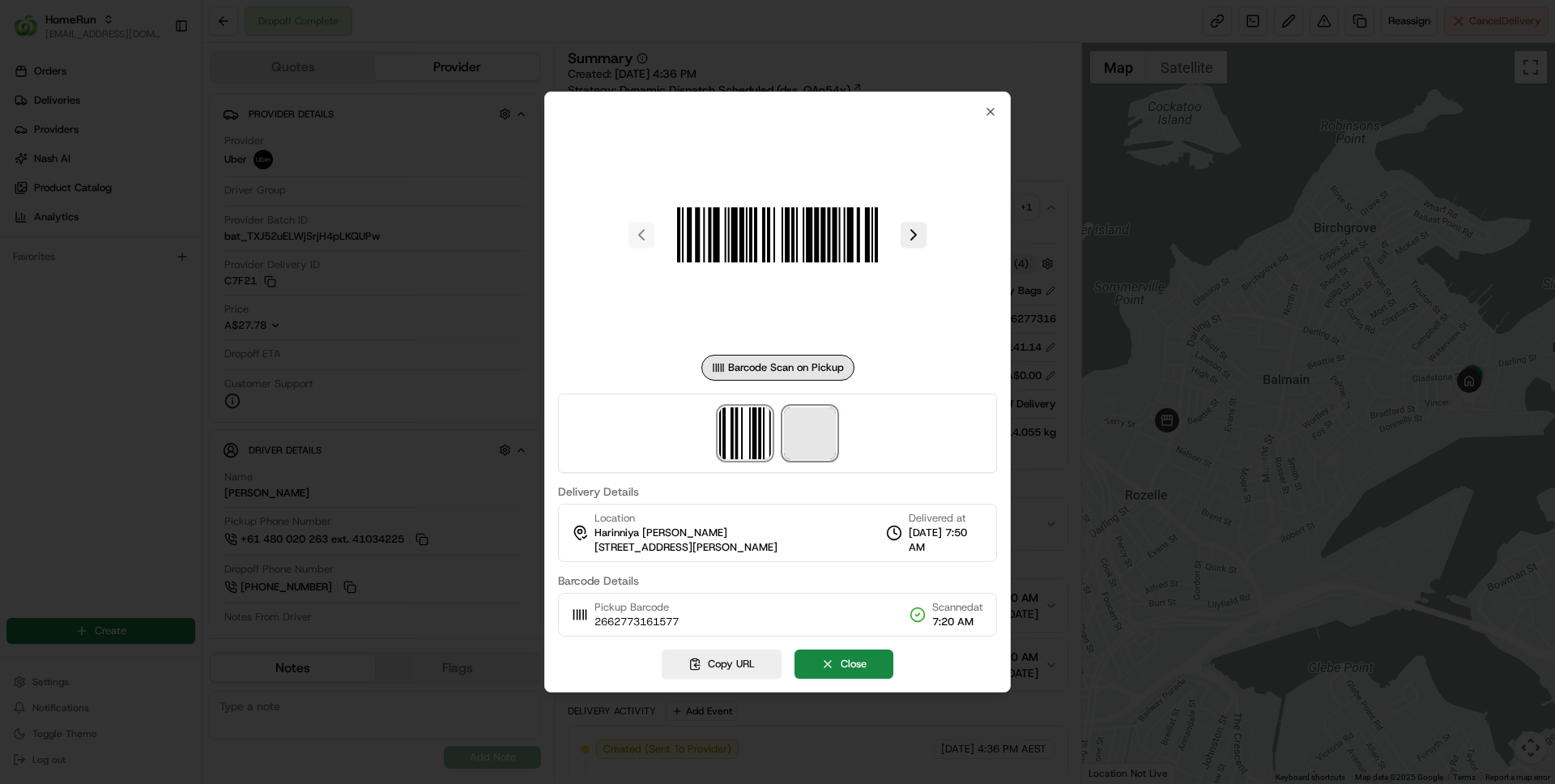
click at [822, 435] on span at bounding box center [810, 433] width 52 height 52
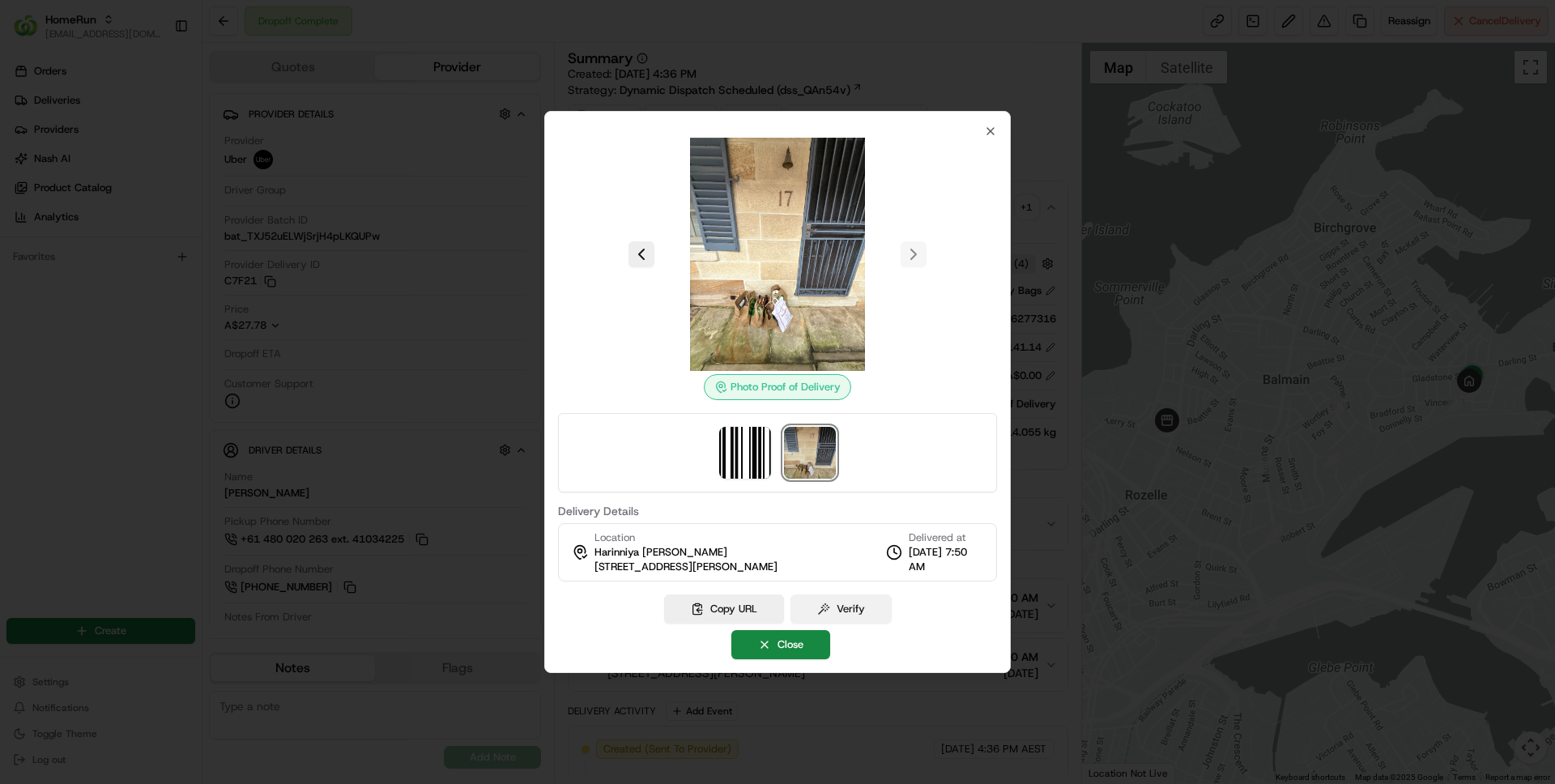
click at [850, 609] on button "Verify" at bounding box center [841, 608] width 101 height 29
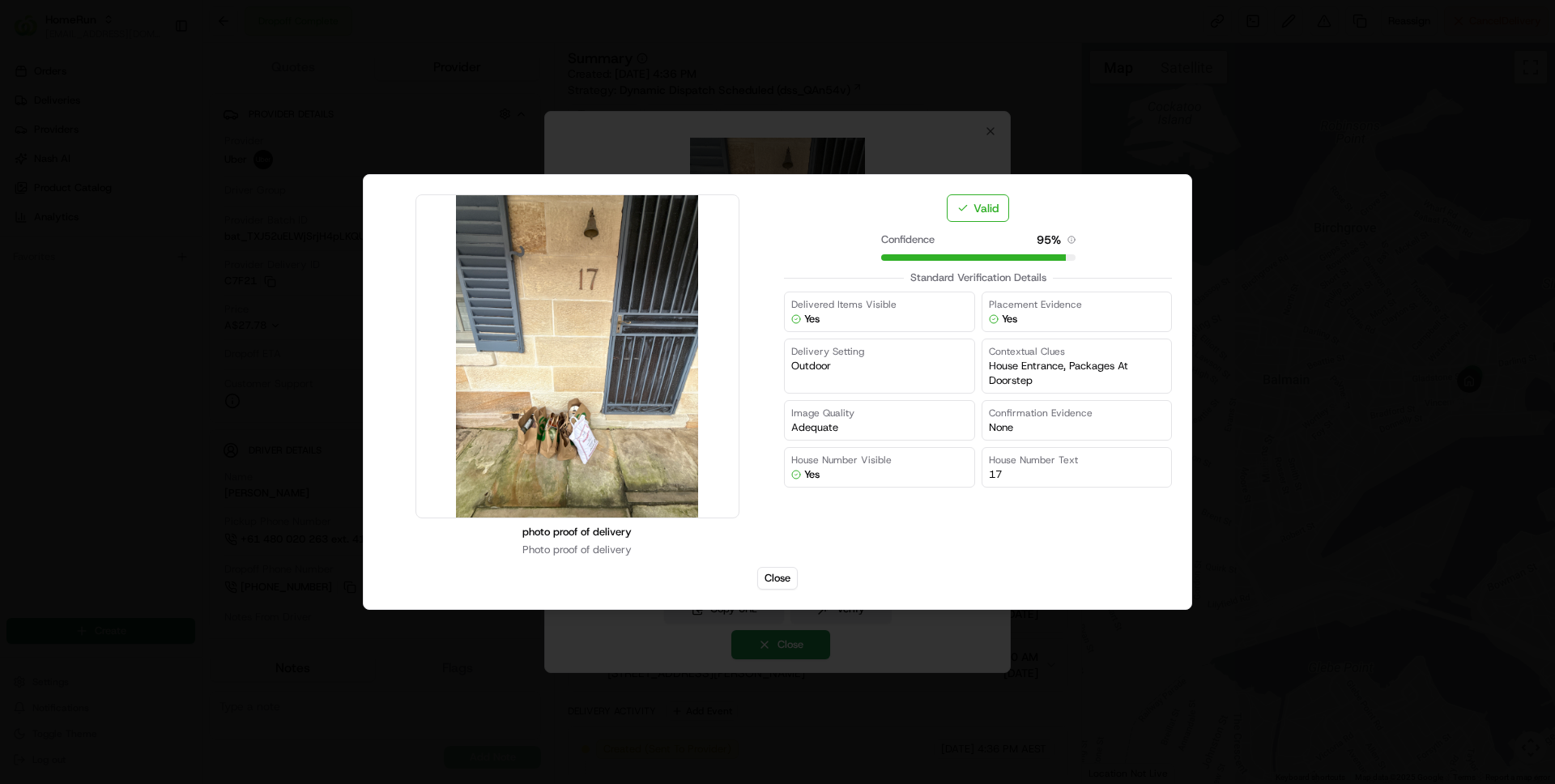
click at [752, 294] on div "photo proof of delivery Photo proof of delivery" at bounding box center [577, 376] width 388 height 363
click at [775, 572] on button "Close" at bounding box center [778, 579] width 40 height 23
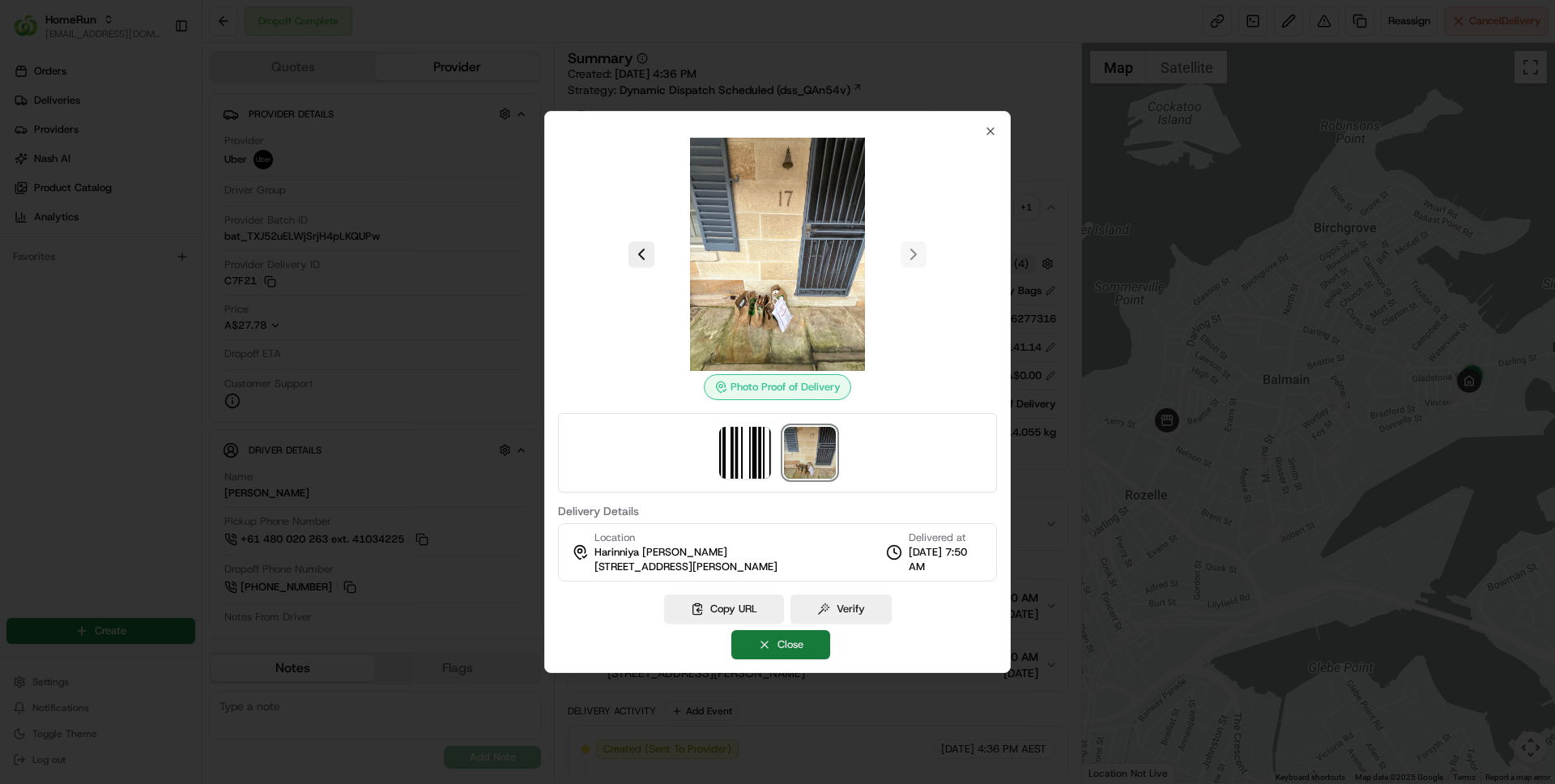
click at [780, 644] on button "Close" at bounding box center [780, 645] width 99 height 29
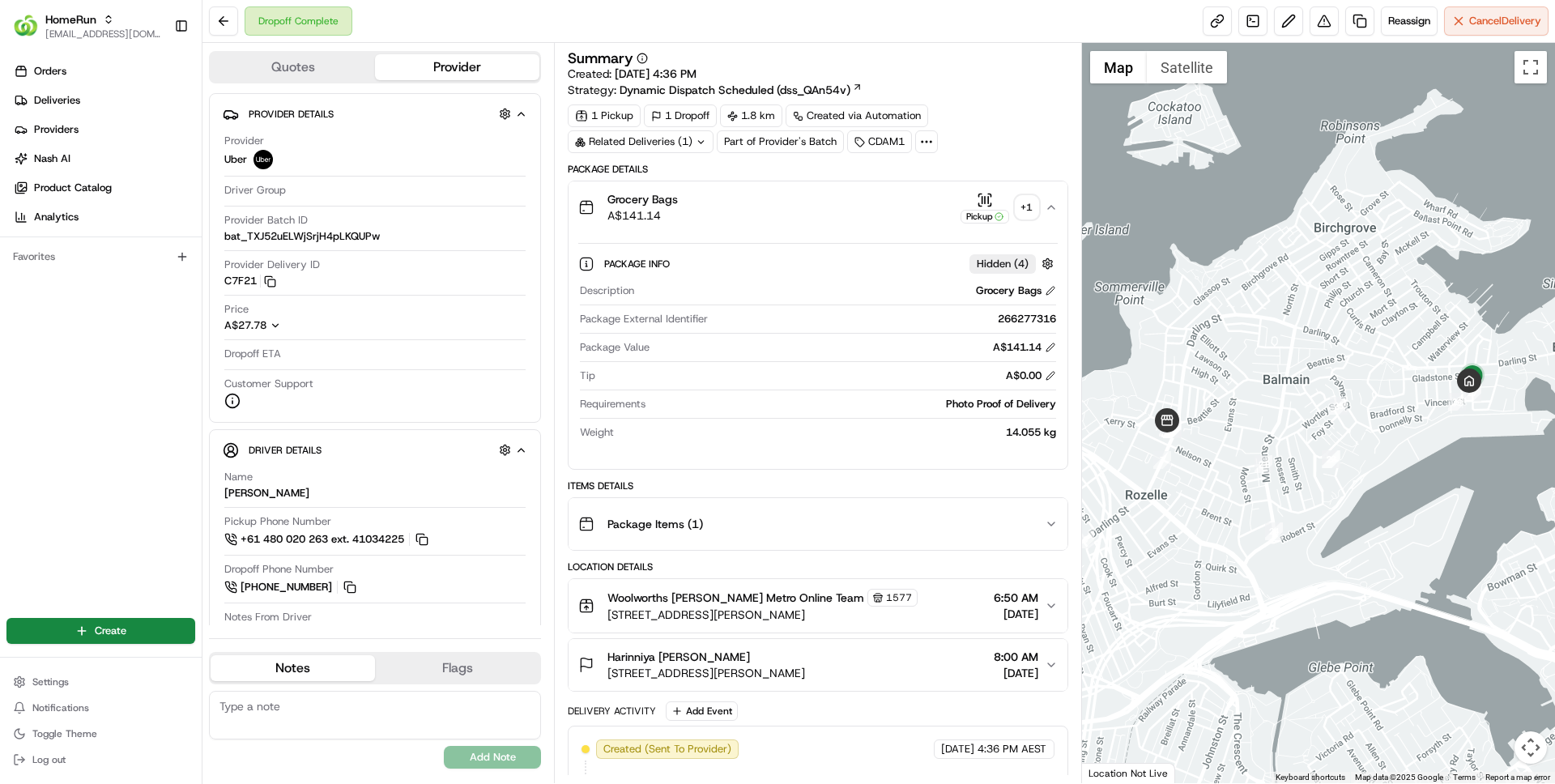
click at [1263, 359] on div at bounding box center [1319, 413] width 474 height 740
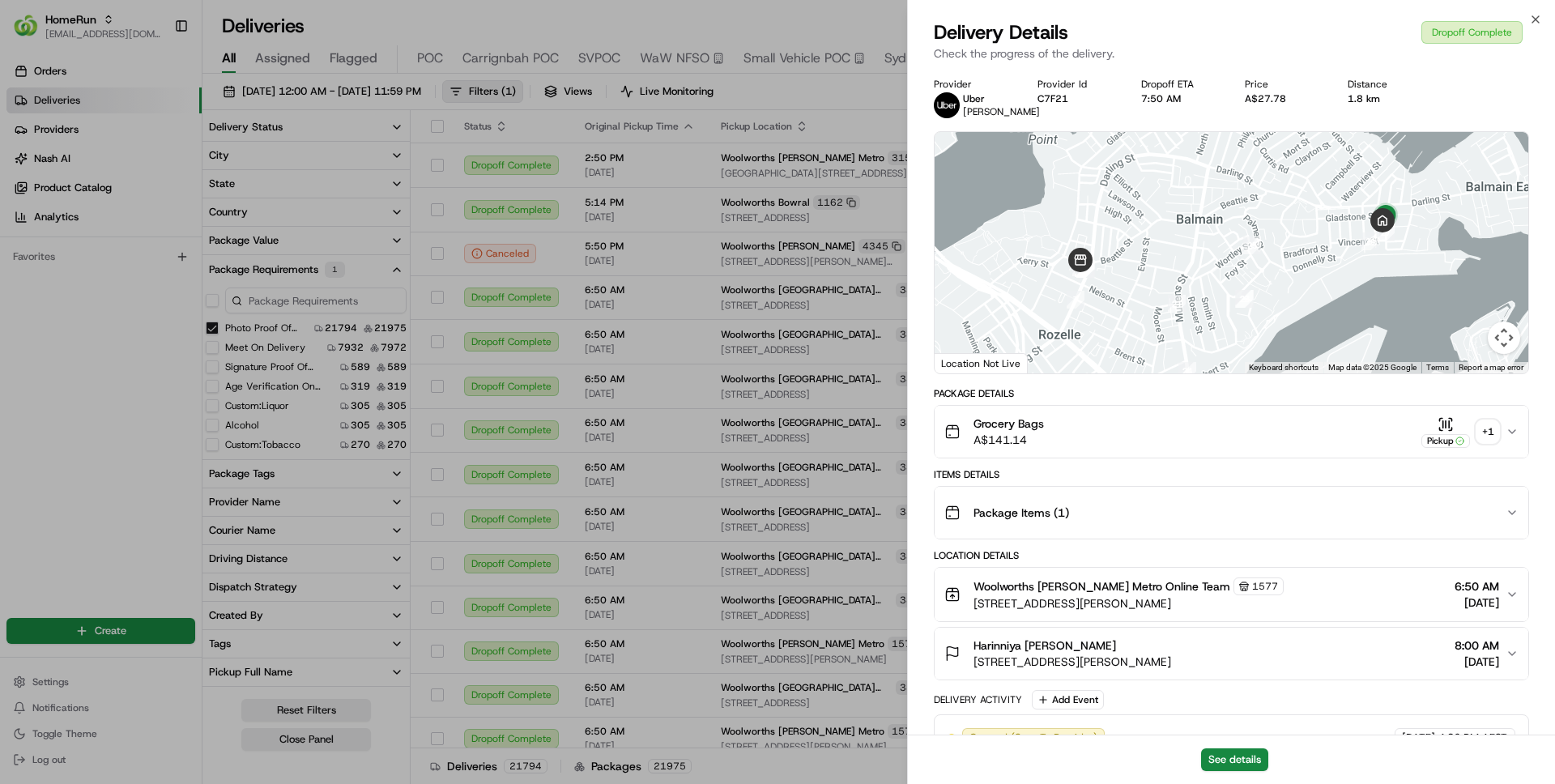
scroll to position [23, 0]
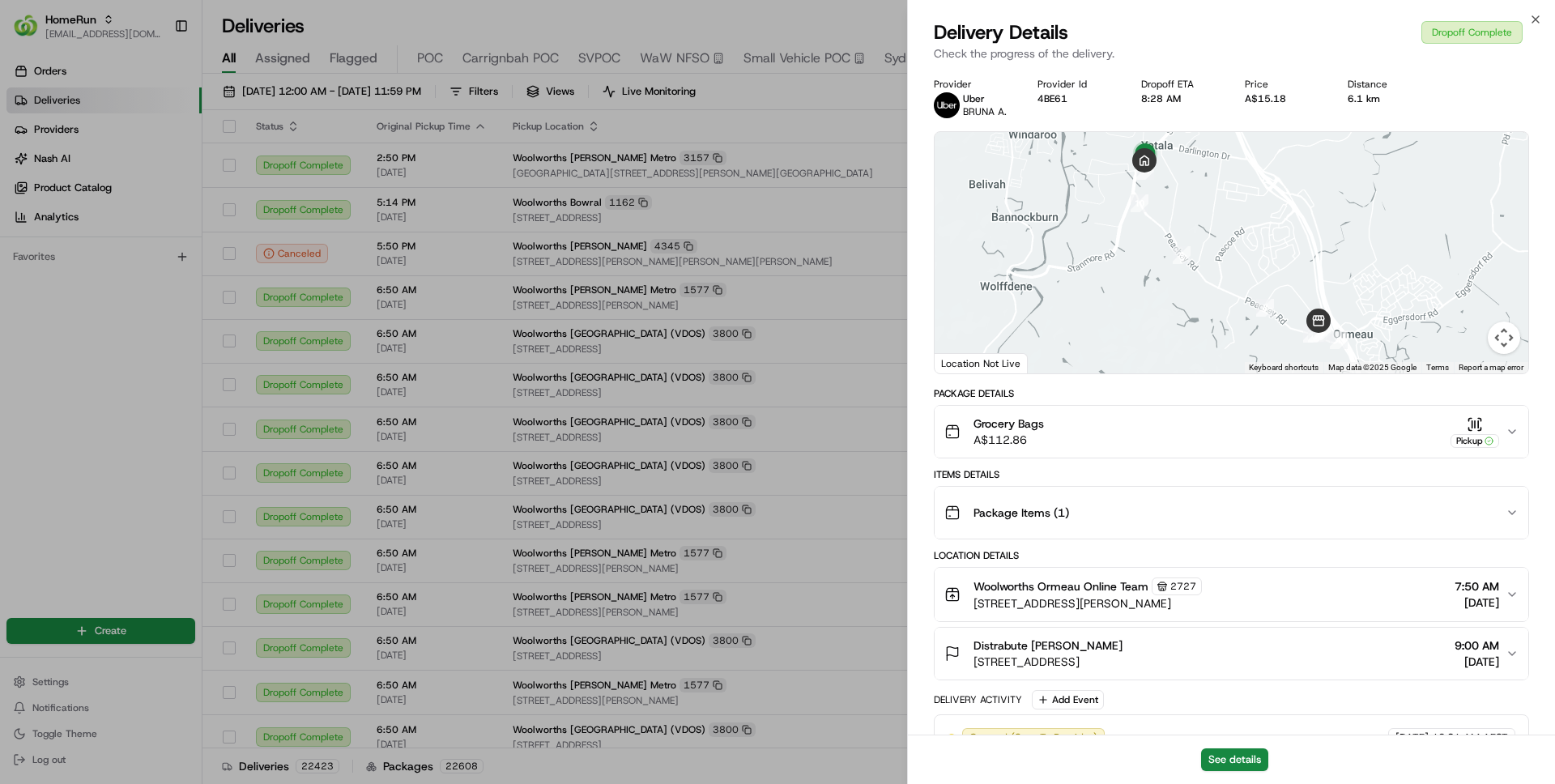
scroll to position [784, 0]
